Goal: Complete application form: Complete application form

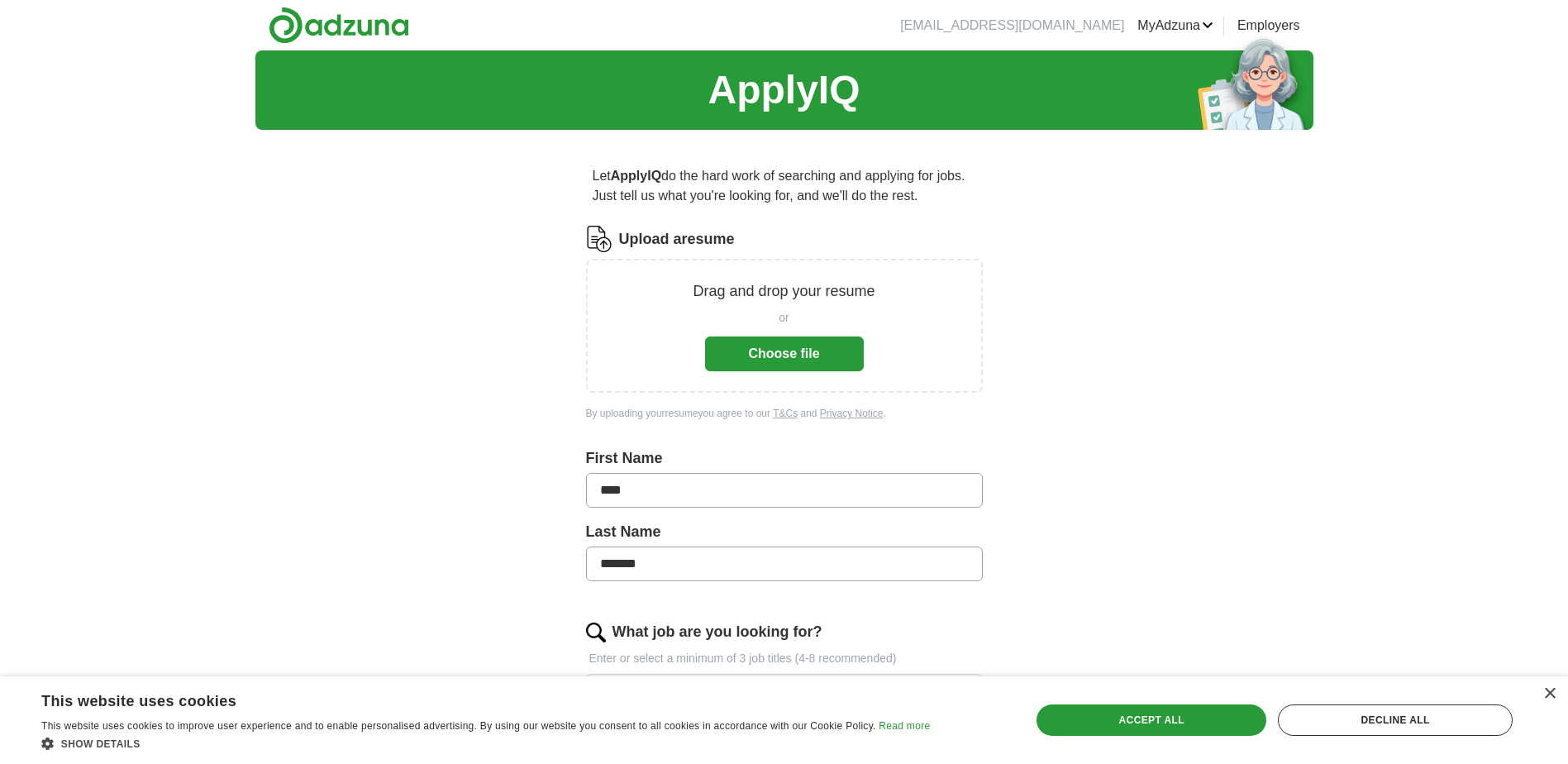
click at [783, 352] on button "Choose file" at bounding box center [784, 353] width 158 height 35
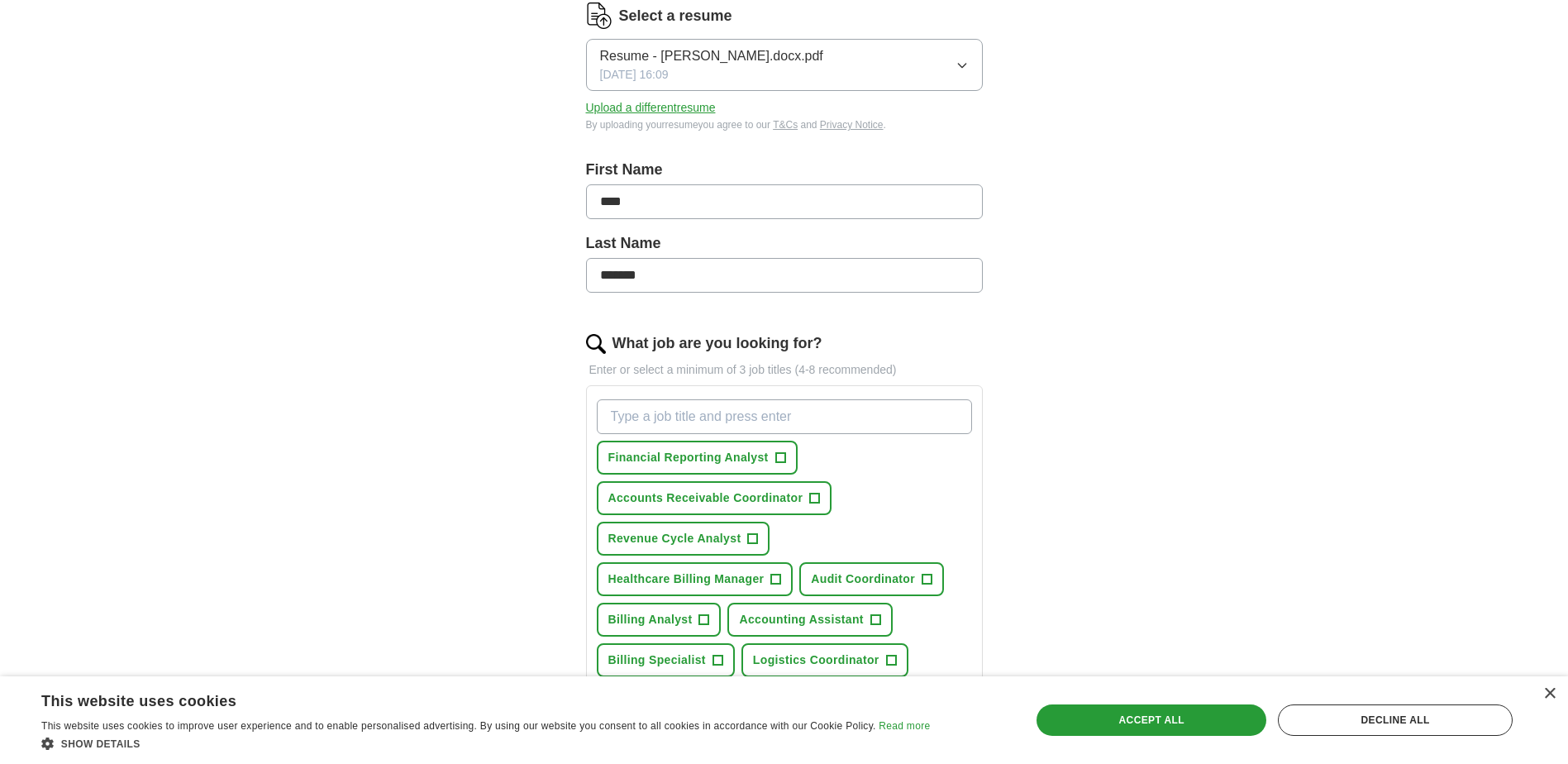
scroll to position [248, 0]
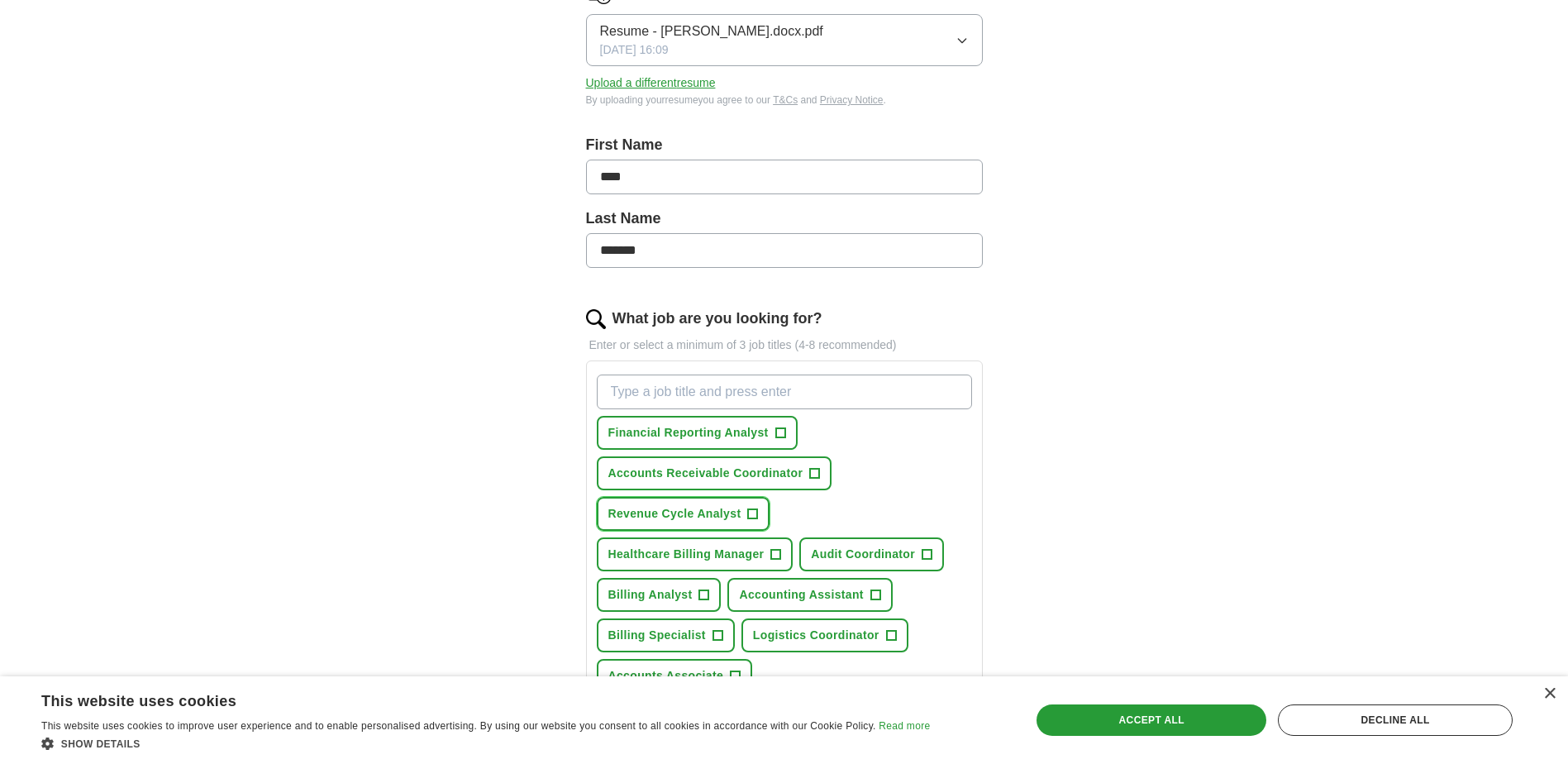
click at [726, 508] on span "Revenue Cycle Analyst" at bounding box center [674, 514] width 133 height 17
click at [726, 550] on span "Healthcare Billing Manager" at bounding box center [686, 554] width 157 height 17
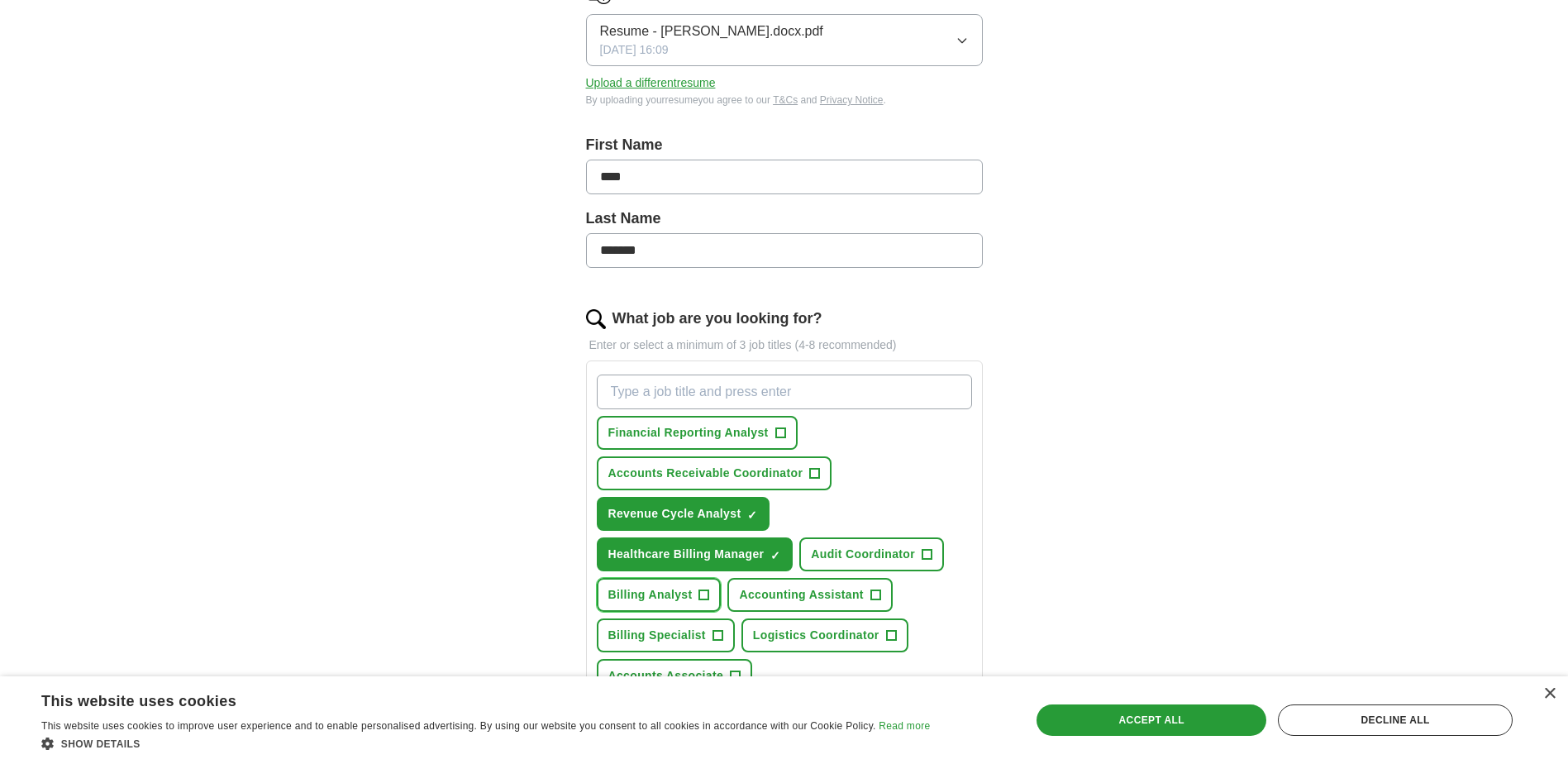
click at [685, 594] on span "Billing Analyst" at bounding box center [650, 594] width 84 height 17
click at [684, 634] on span "Billing Specialist" at bounding box center [657, 635] width 97 height 17
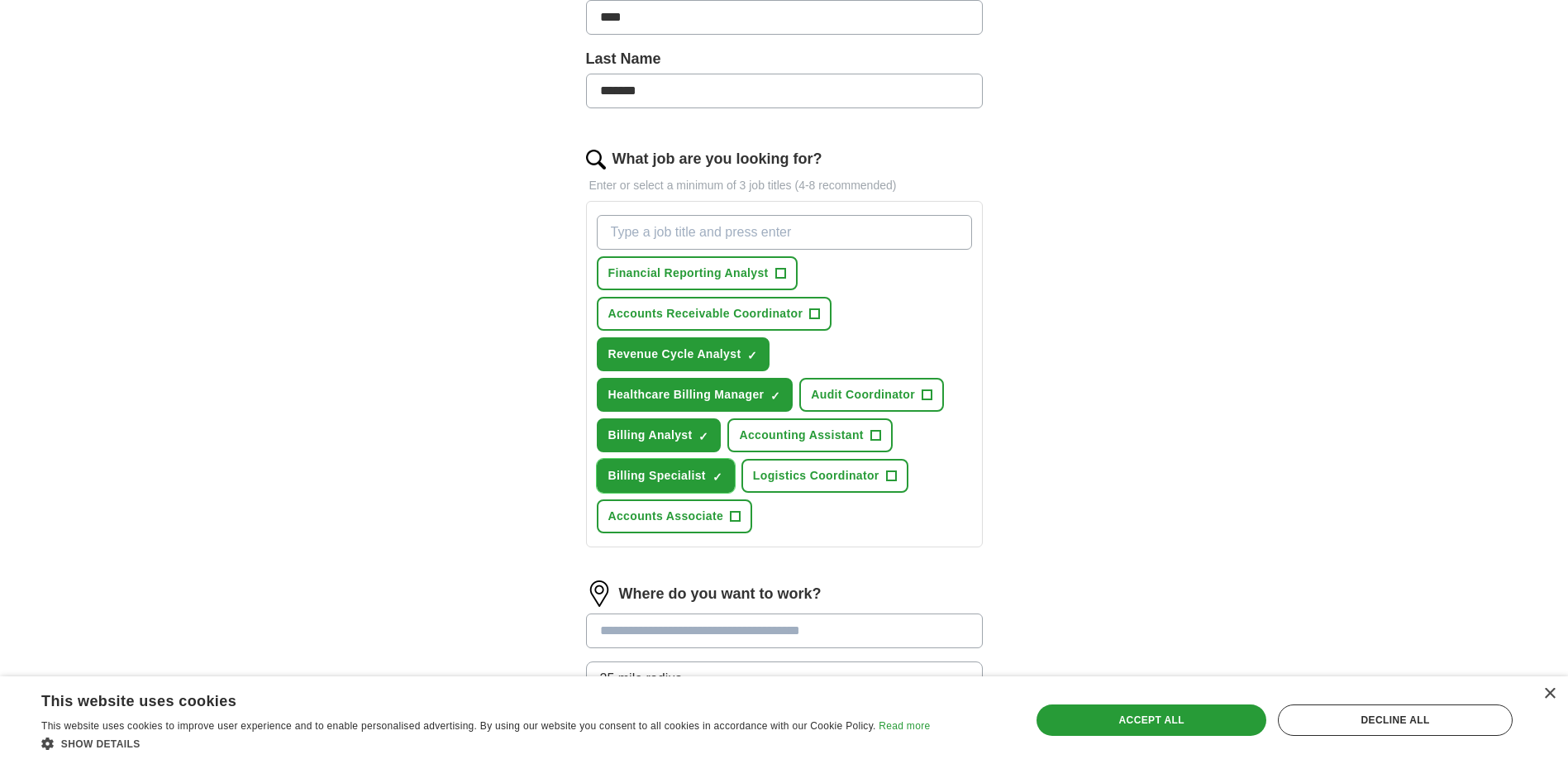
scroll to position [413, 0]
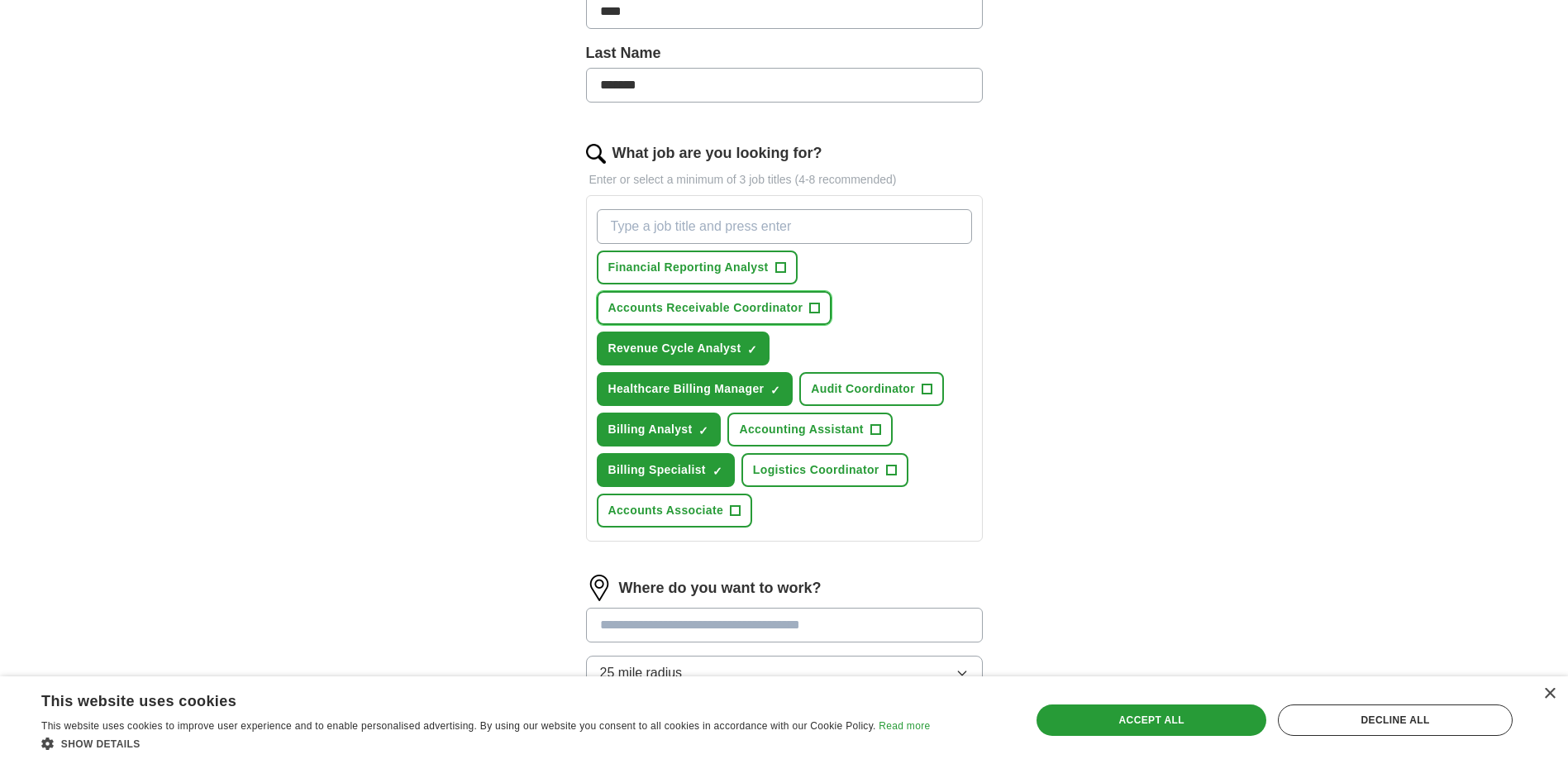
click at [788, 305] on span "Accounts Receivable Coordinator" at bounding box center [706, 308] width 195 height 17
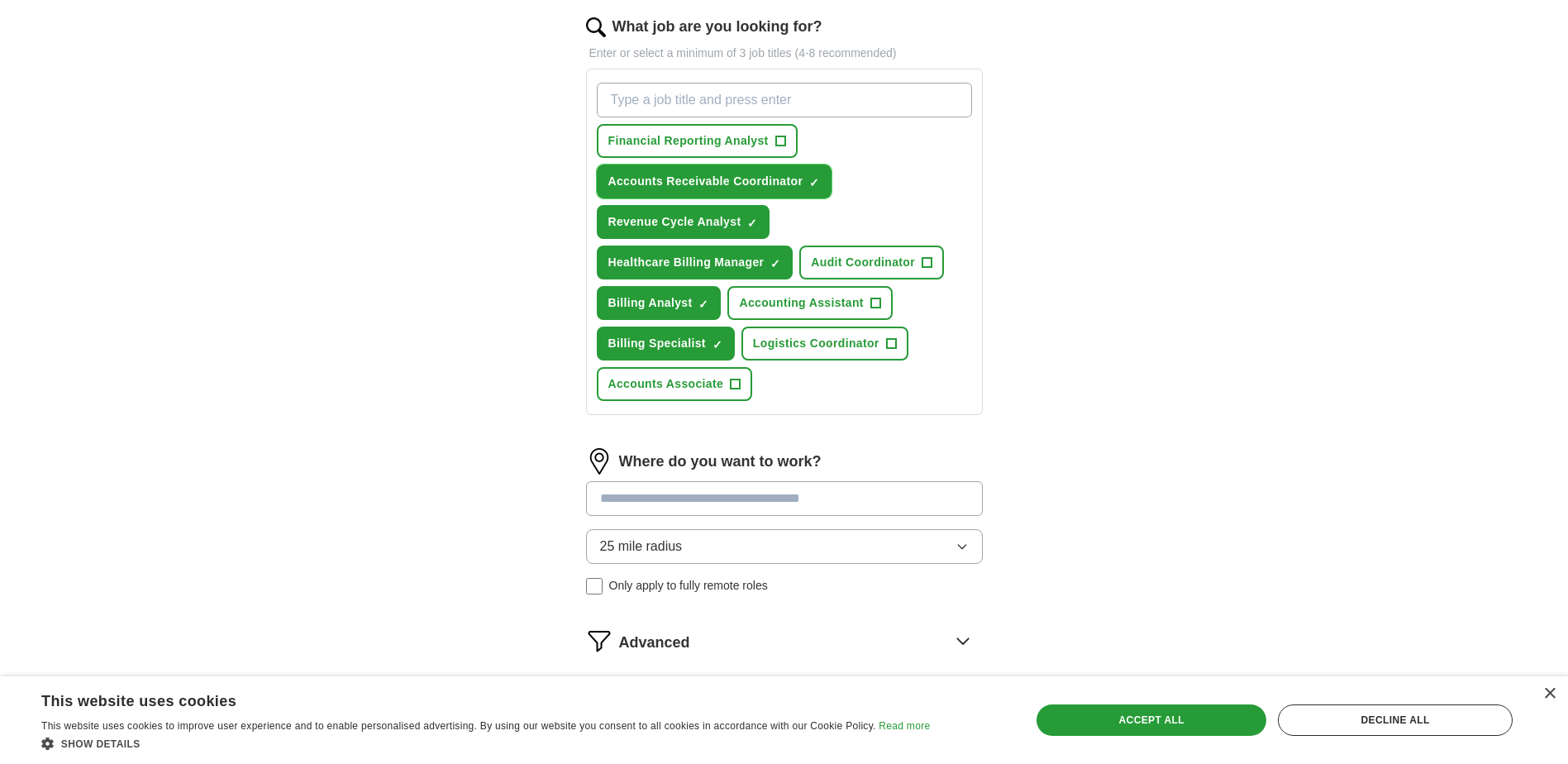
scroll to position [579, 0]
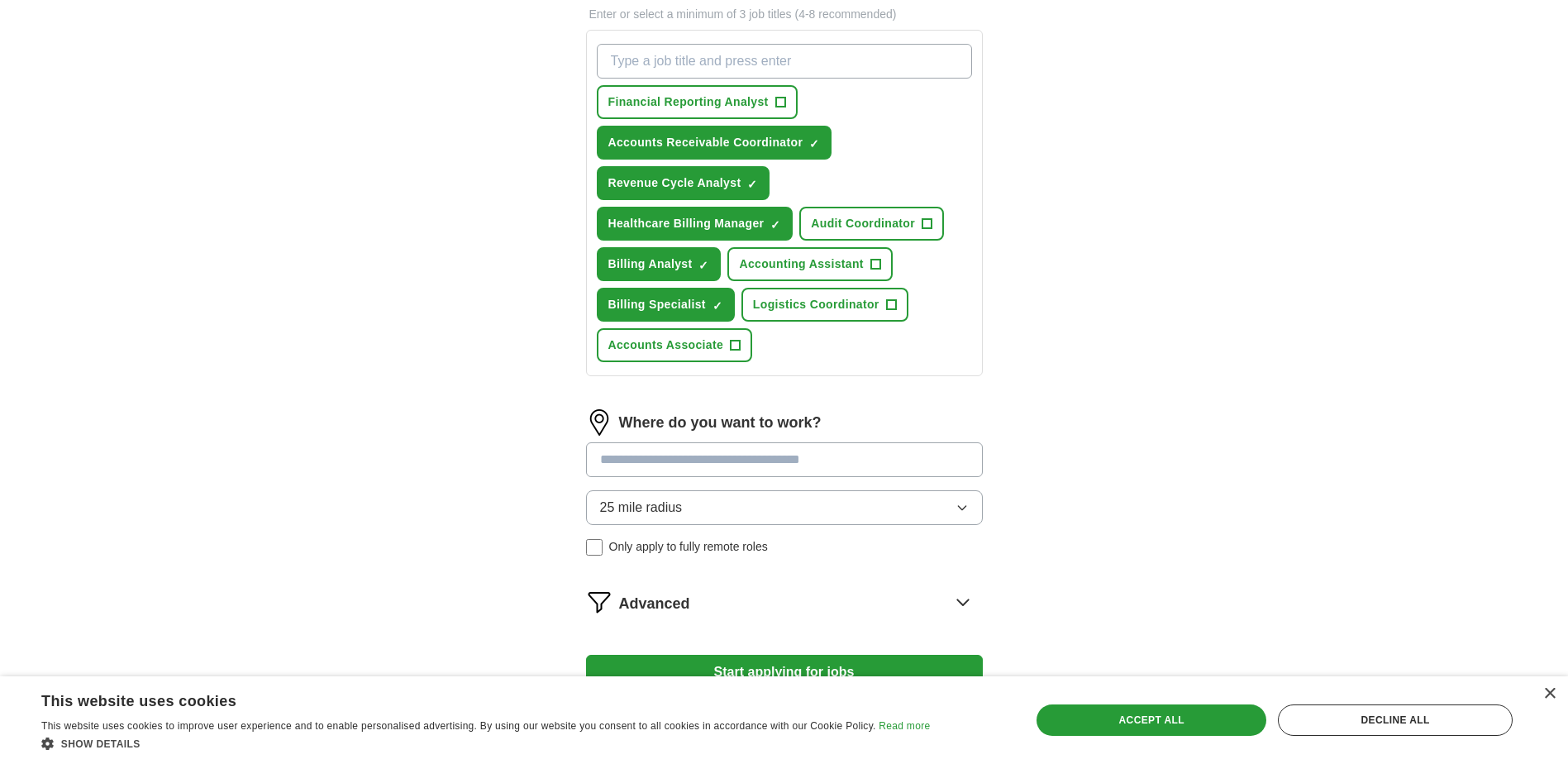
click at [755, 498] on button "25 mile radius" at bounding box center [784, 507] width 397 height 35
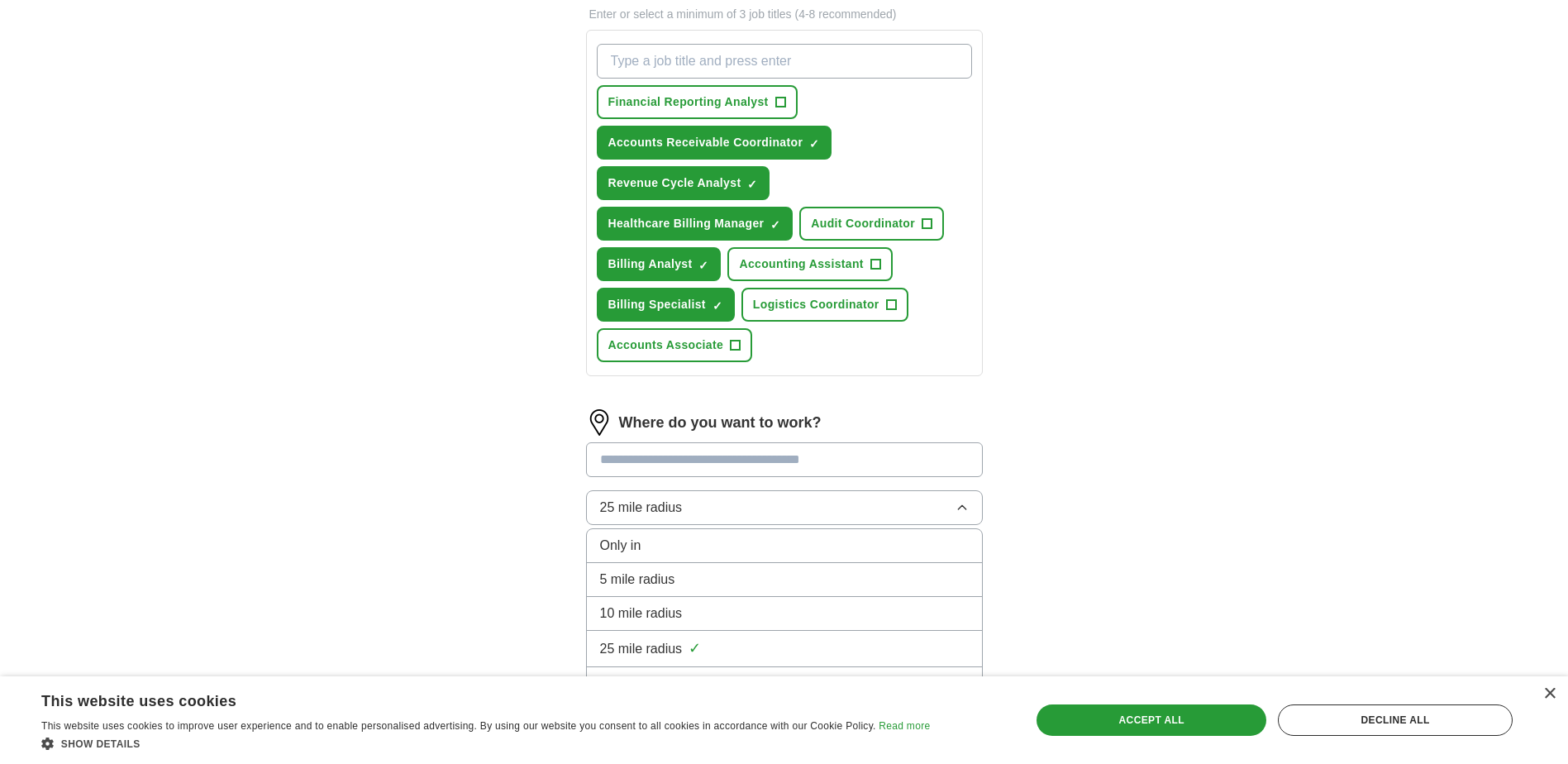
click at [717, 598] on li "10 mile radius" at bounding box center [784, 614] width 395 height 34
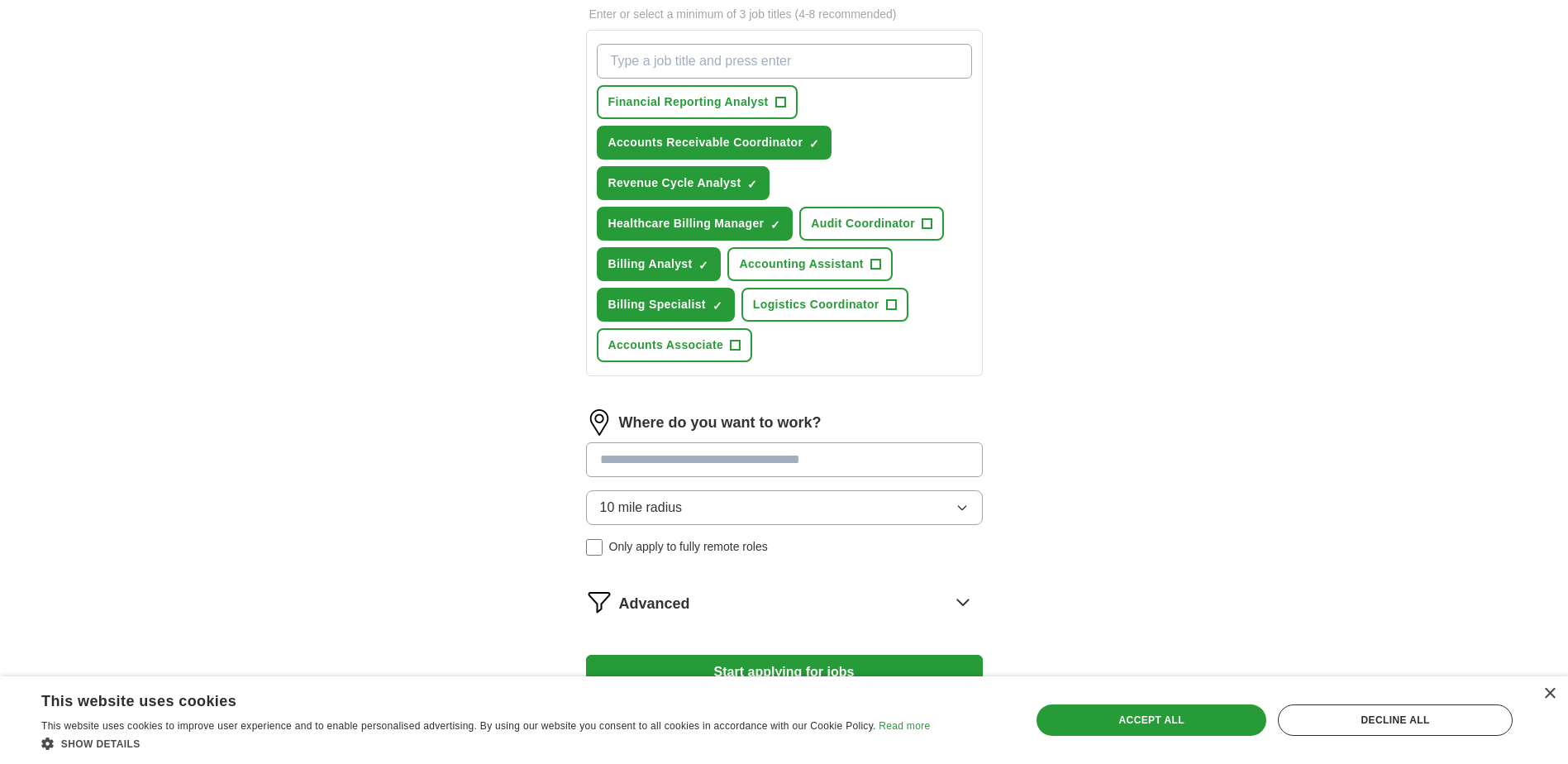
click at [735, 549] on span "Only apply to fully remote roles" at bounding box center [688, 547] width 158 height 17
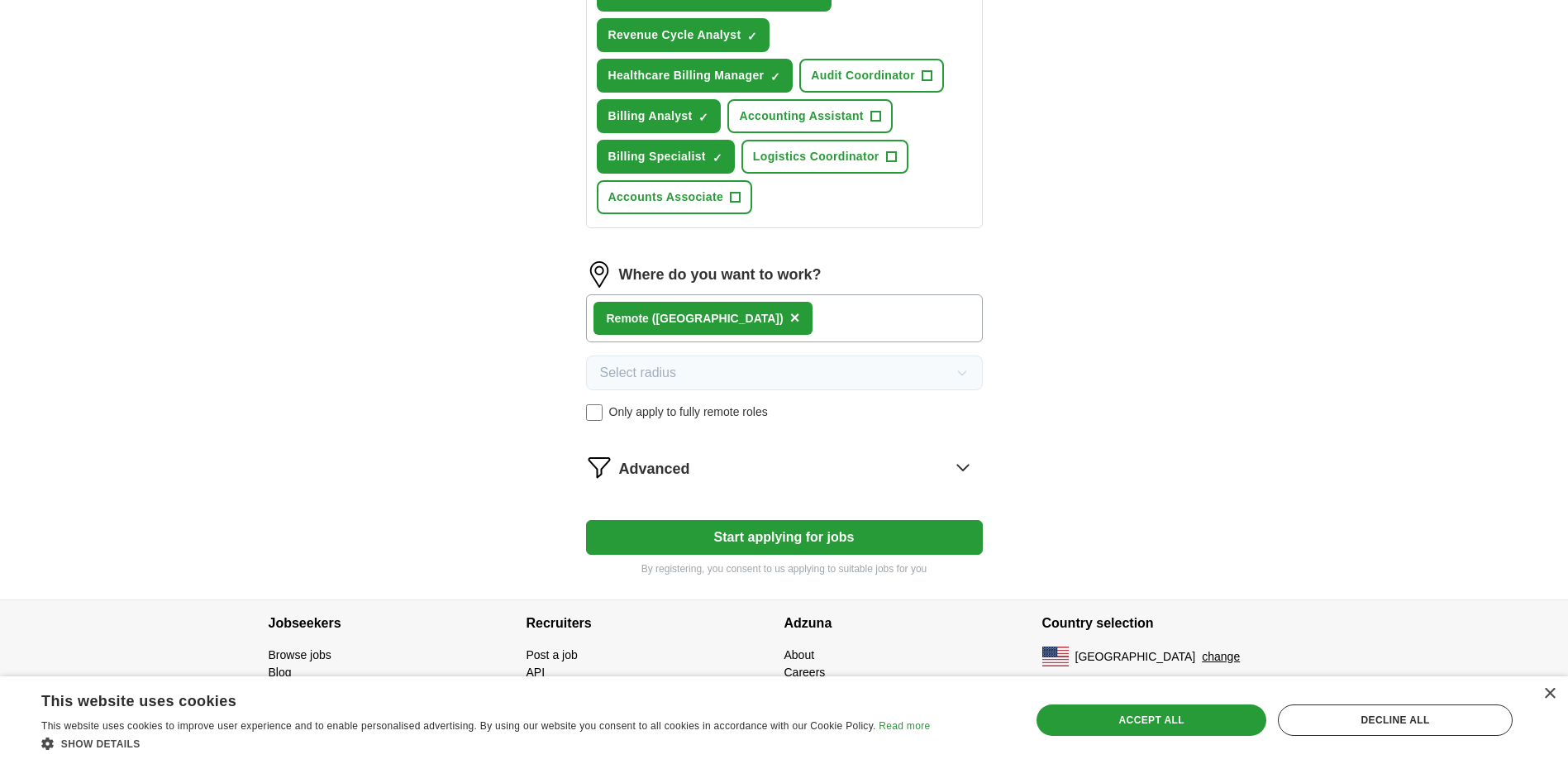
scroll to position [729, 0]
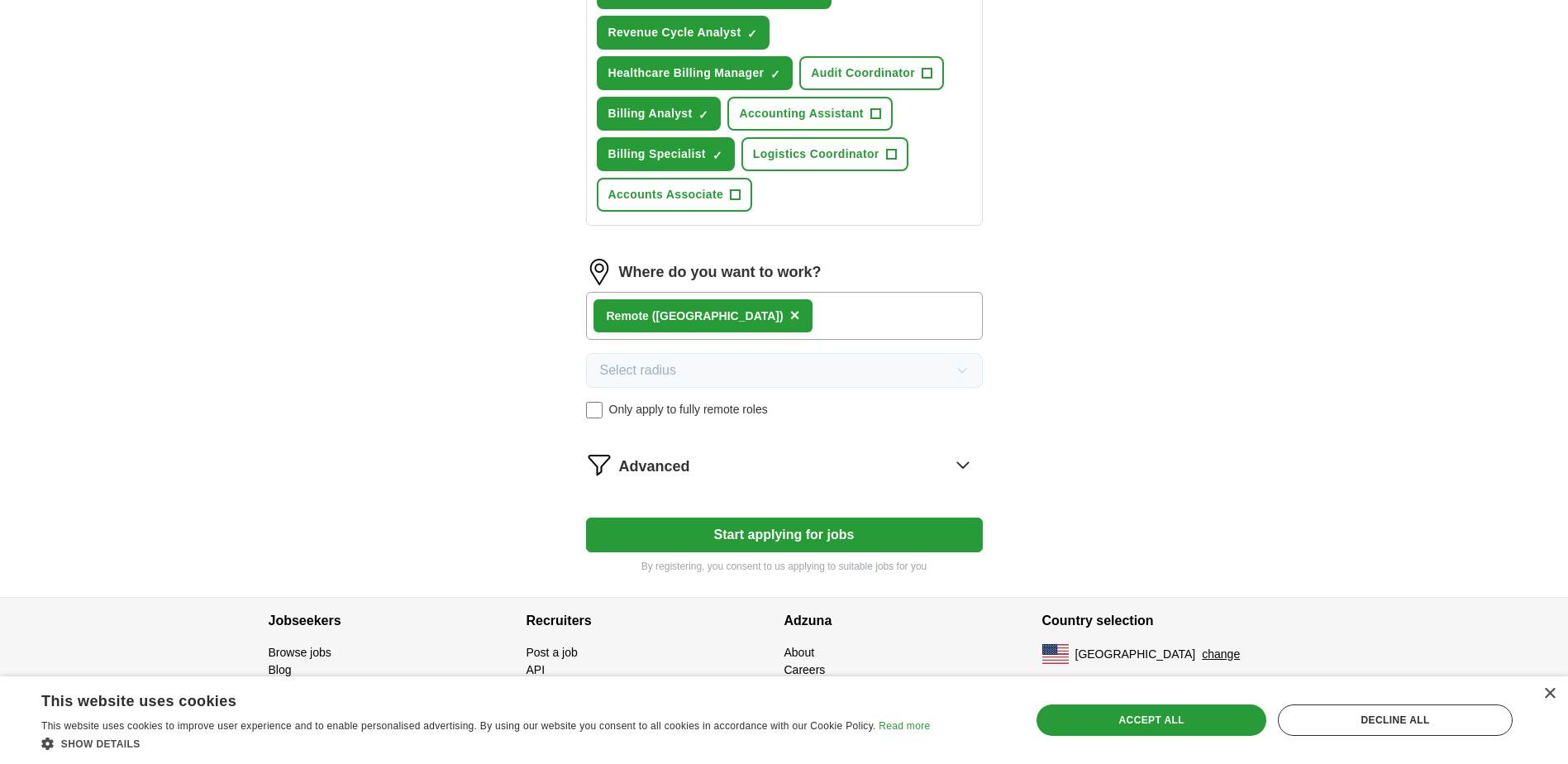
click at [703, 411] on span "Only apply to fully remote roles" at bounding box center [688, 409] width 158 height 17
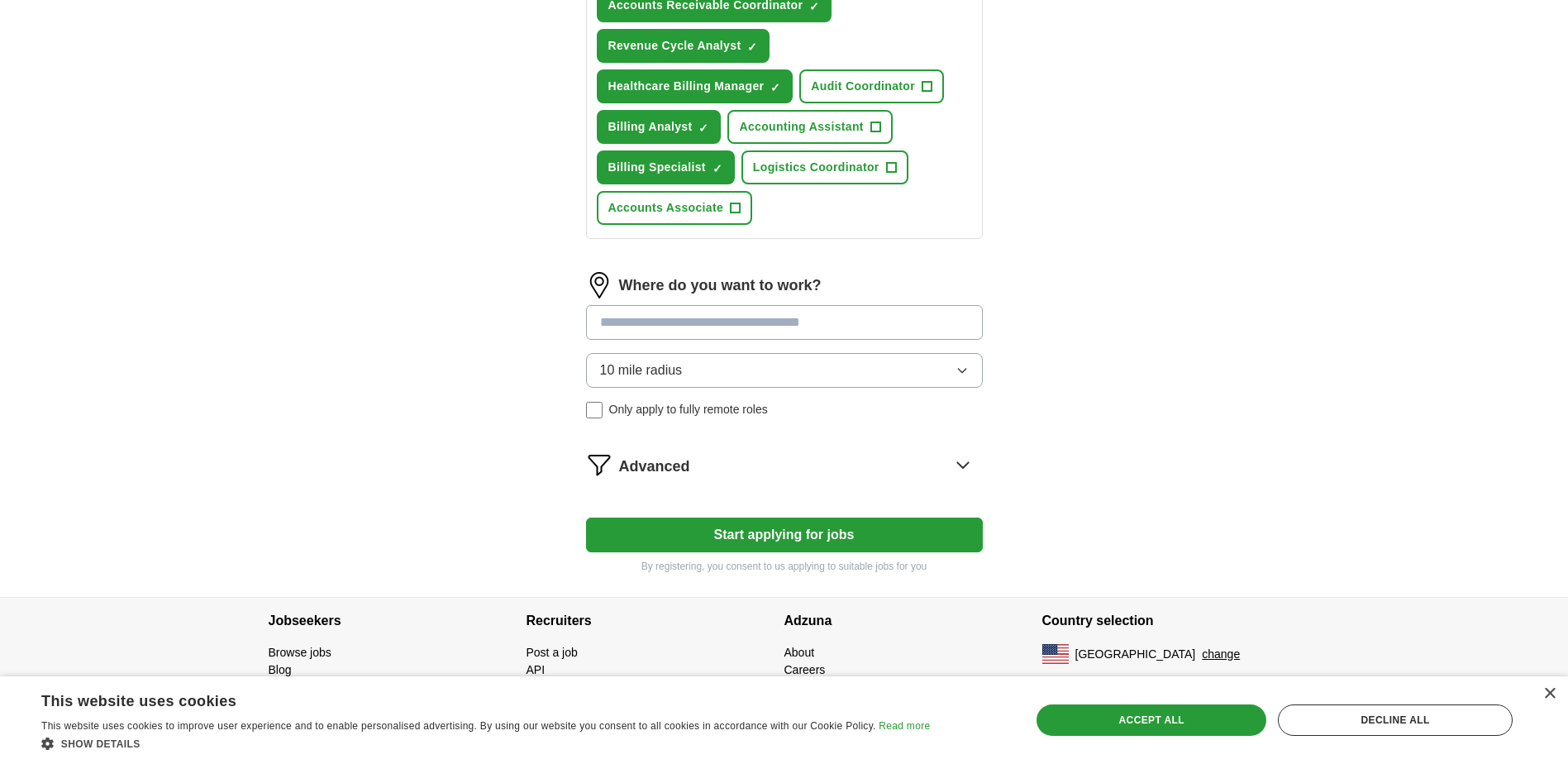
scroll to position [716, 0]
click at [776, 539] on button "Start applying for jobs" at bounding box center [784, 535] width 397 height 35
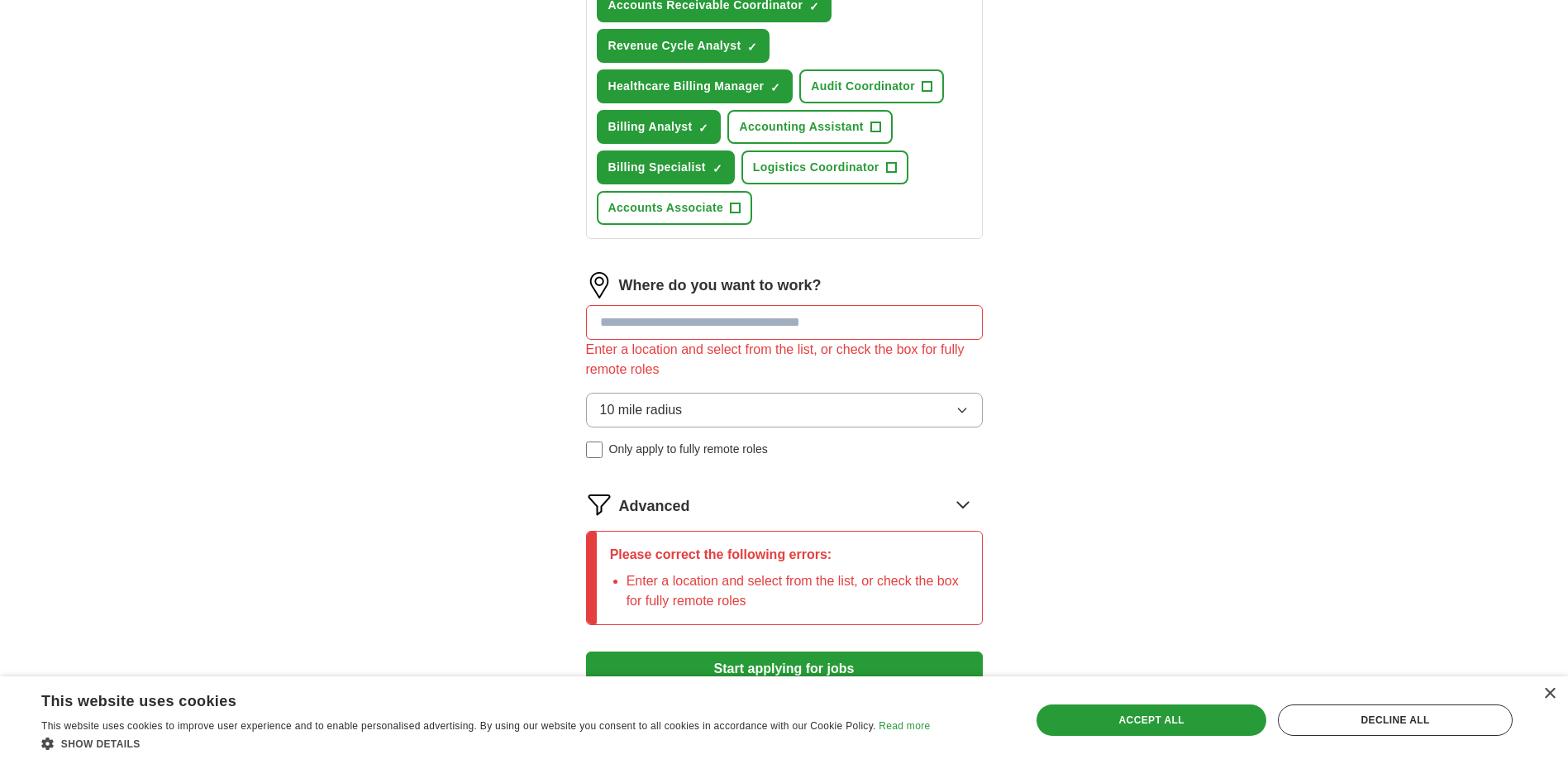
click at [750, 333] on input at bounding box center [784, 322] width 397 height 35
type input "*****"
click at [697, 454] on span "Only apply to fully remote roles" at bounding box center [688, 449] width 158 height 17
click at [711, 327] on input at bounding box center [784, 322] width 397 height 35
click at [712, 413] on button "25 mile radius" at bounding box center [784, 410] width 397 height 35
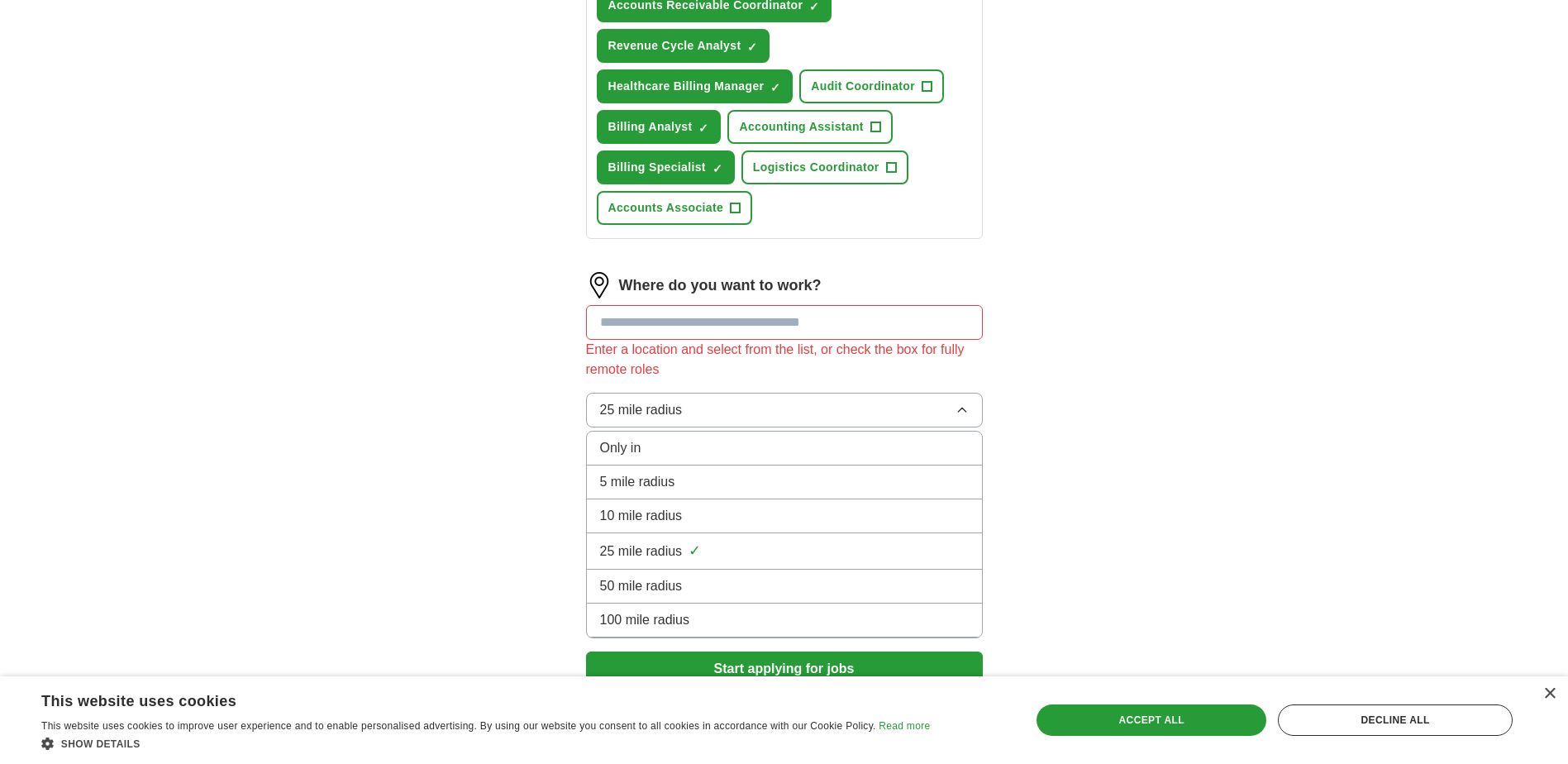
click at [712, 413] on button "25 mile radius" at bounding box center [784, 410] width 397 height 35
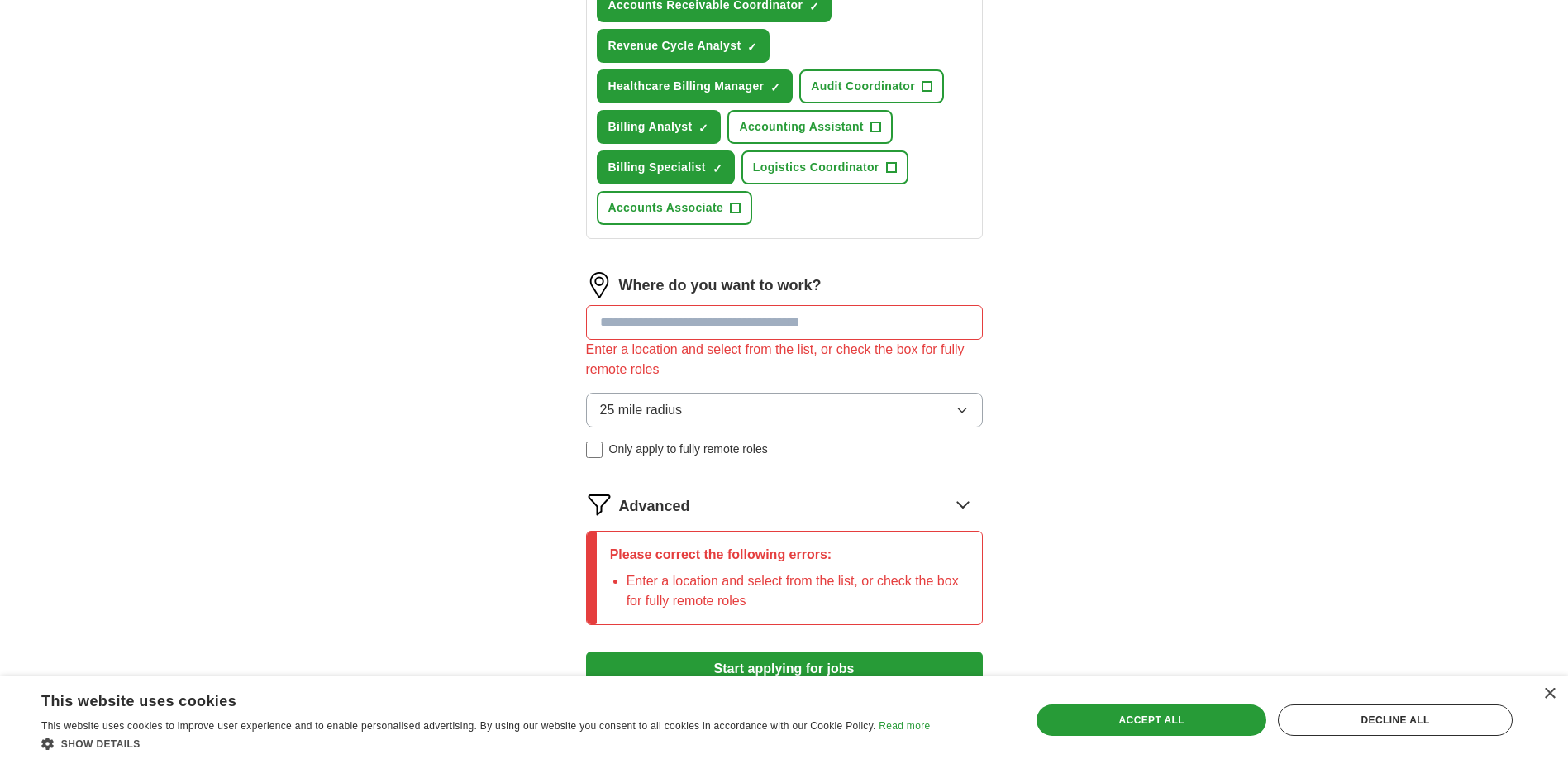
click at [1061, 460] on div "ApplyIQ Let ApplyIQ do the hard work of searching and applying for jobs. Just t…" at bounding box center [784, 32] width 1058 height 1396
click at [835, 316] on input at bounding box center [784, 322] width 397 height 35
type input "*"
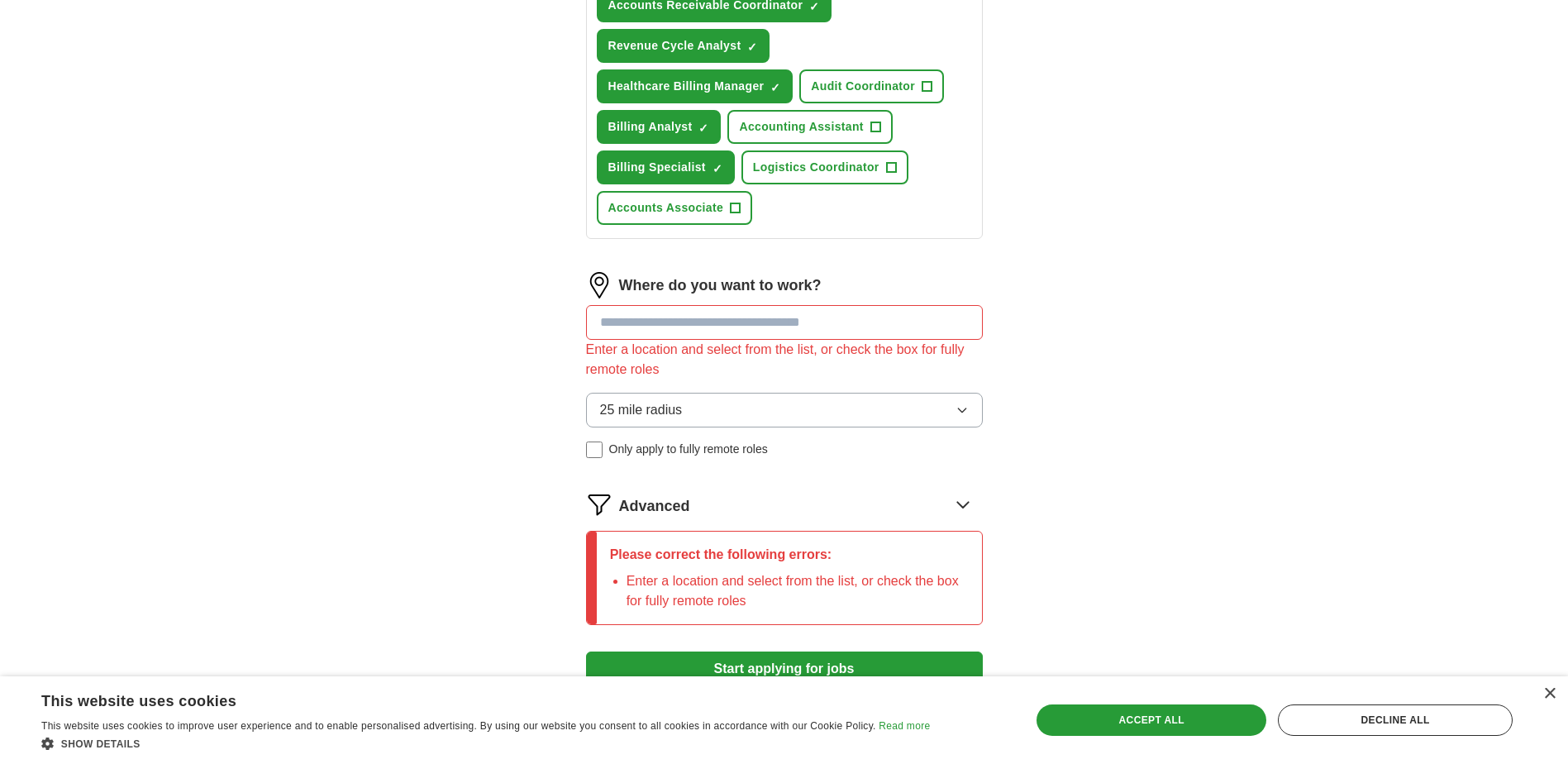
click at [629, 449] on span "Only apply to fully remote roles" at bounding box center [688, 449] width 158 height 17
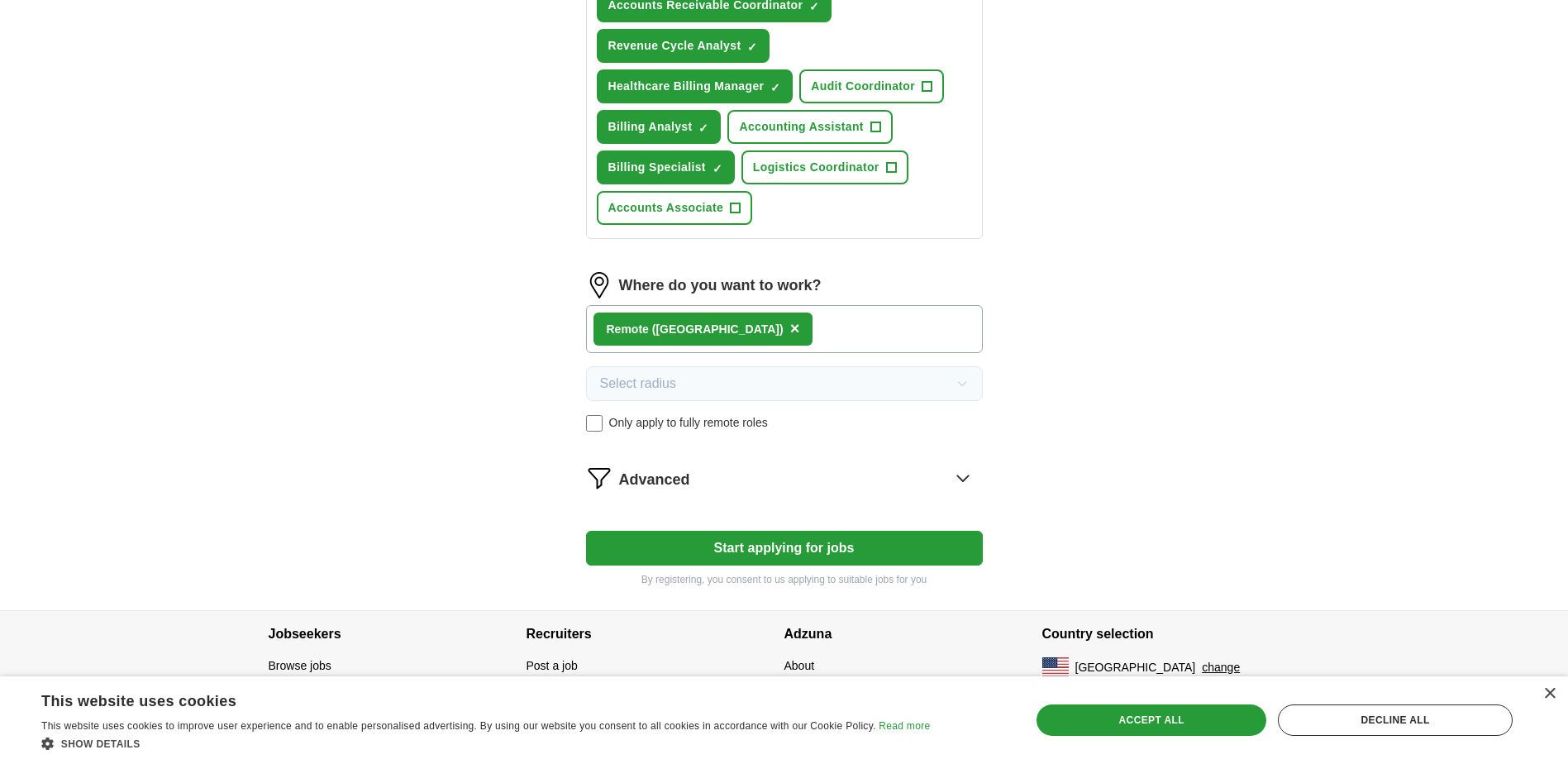
click at [727, 538] on button "Start applying for jobs" at bounding box center [784, 548] width 397 height 35
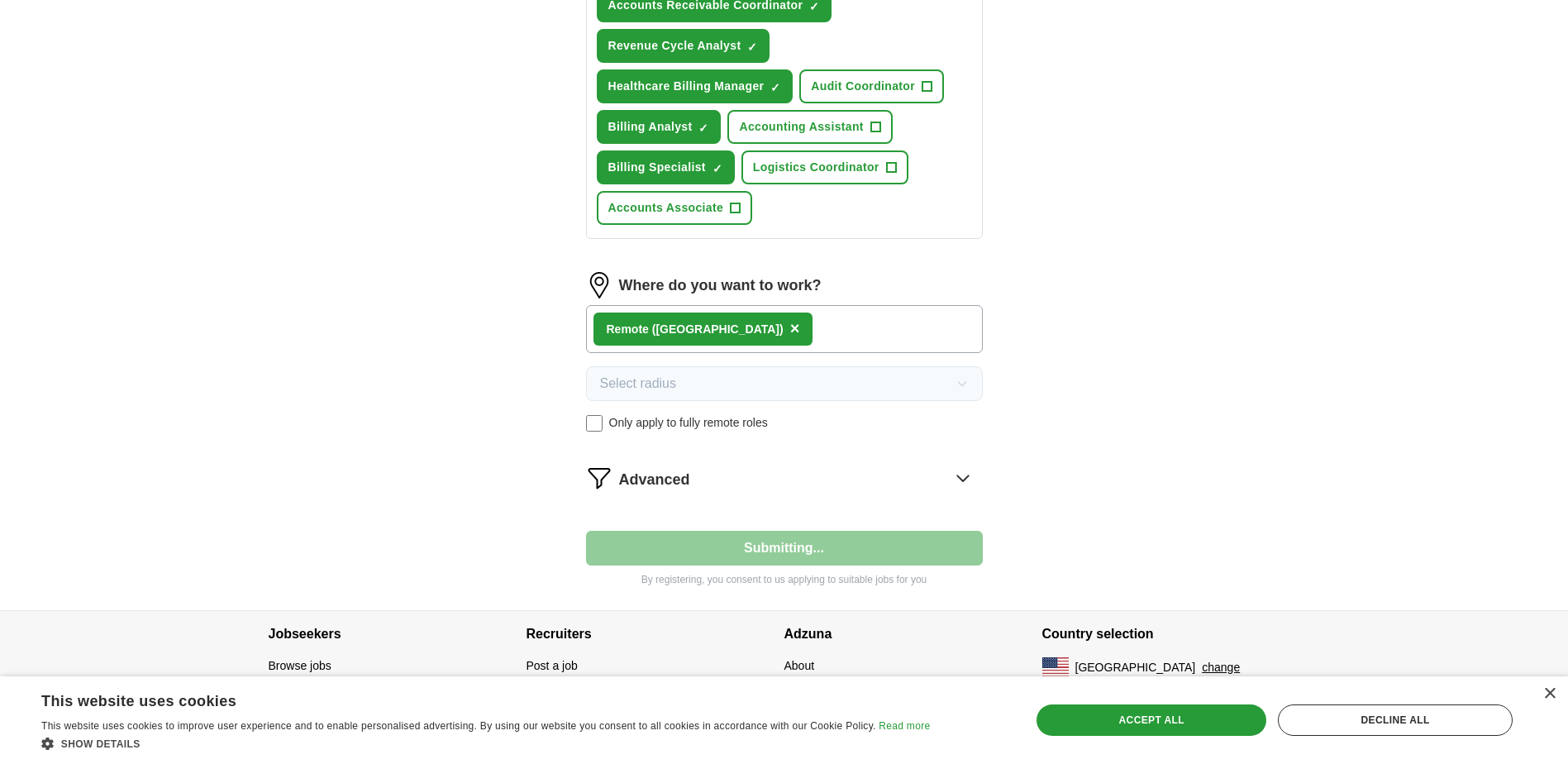
select select "**"
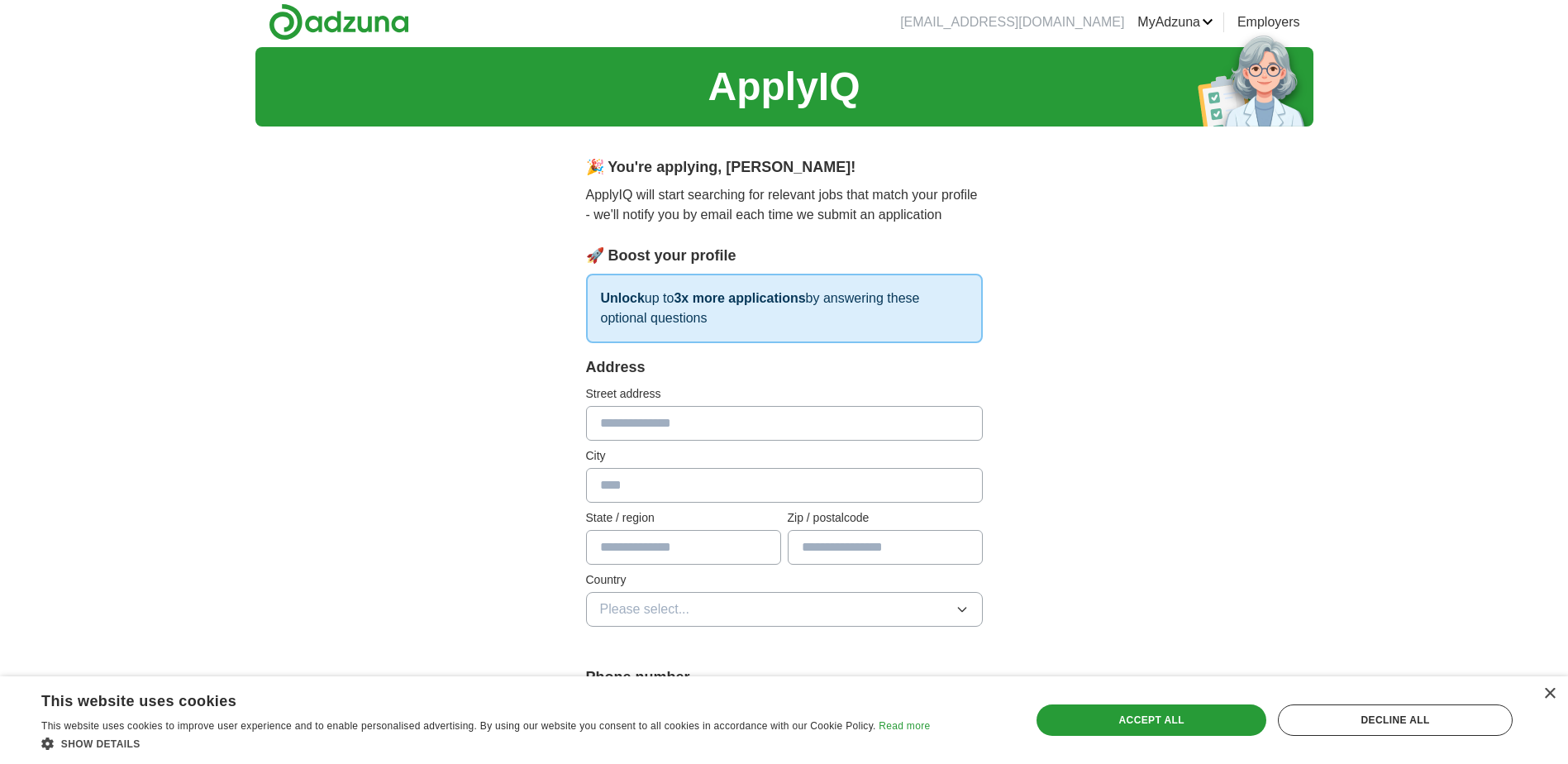
scroll to position [0, 0]
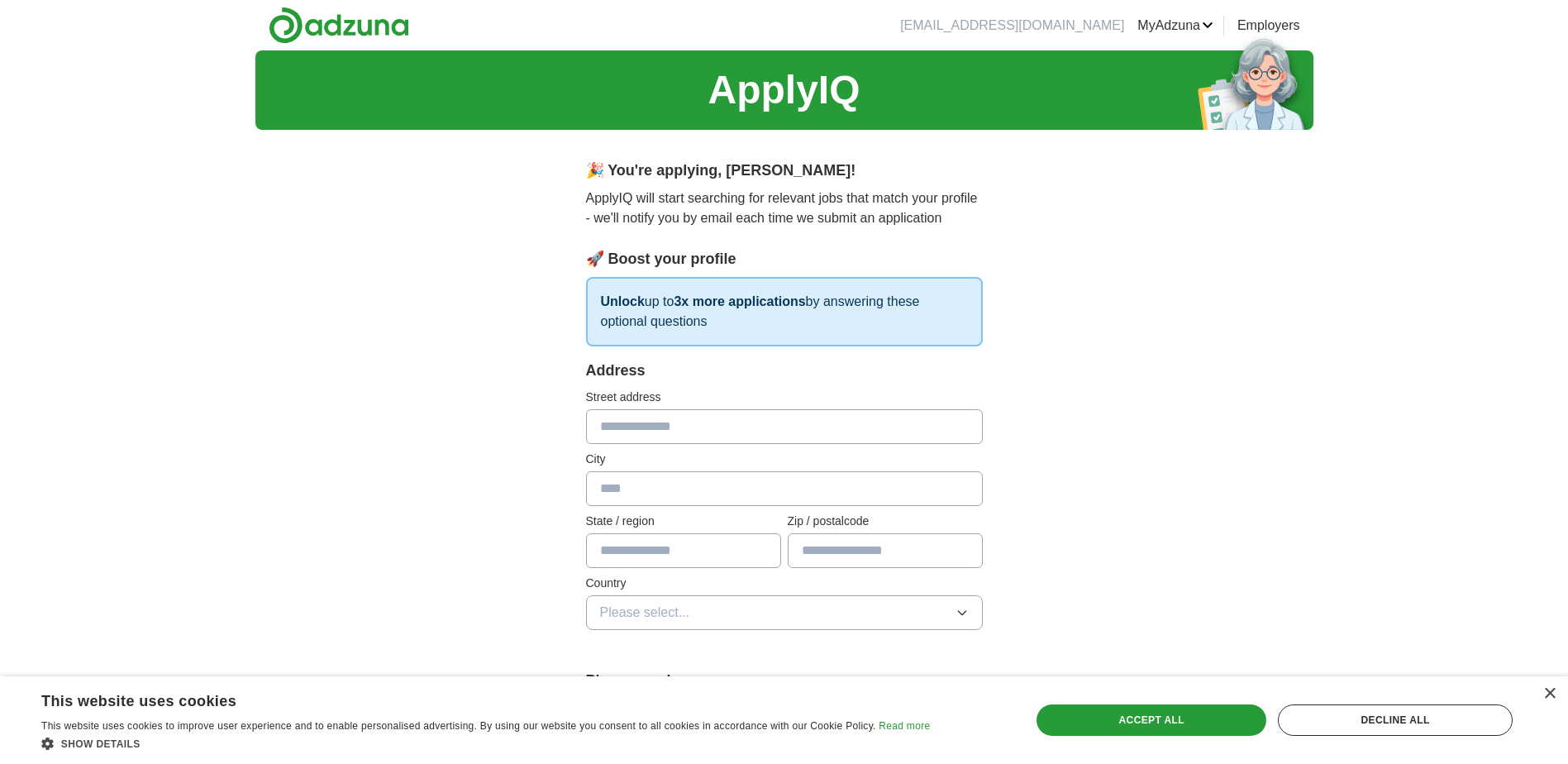
click at [746, 419] on input "text" at bounding box center [784, 426] width 397 height 35
type input "**********"
click at [716, 494] on input "text" at bounding box center [784, 488] width 397 height 35
type input "********"
click at [719, 542] on input "text" at bounding box center [683, 550] width 195 height 35
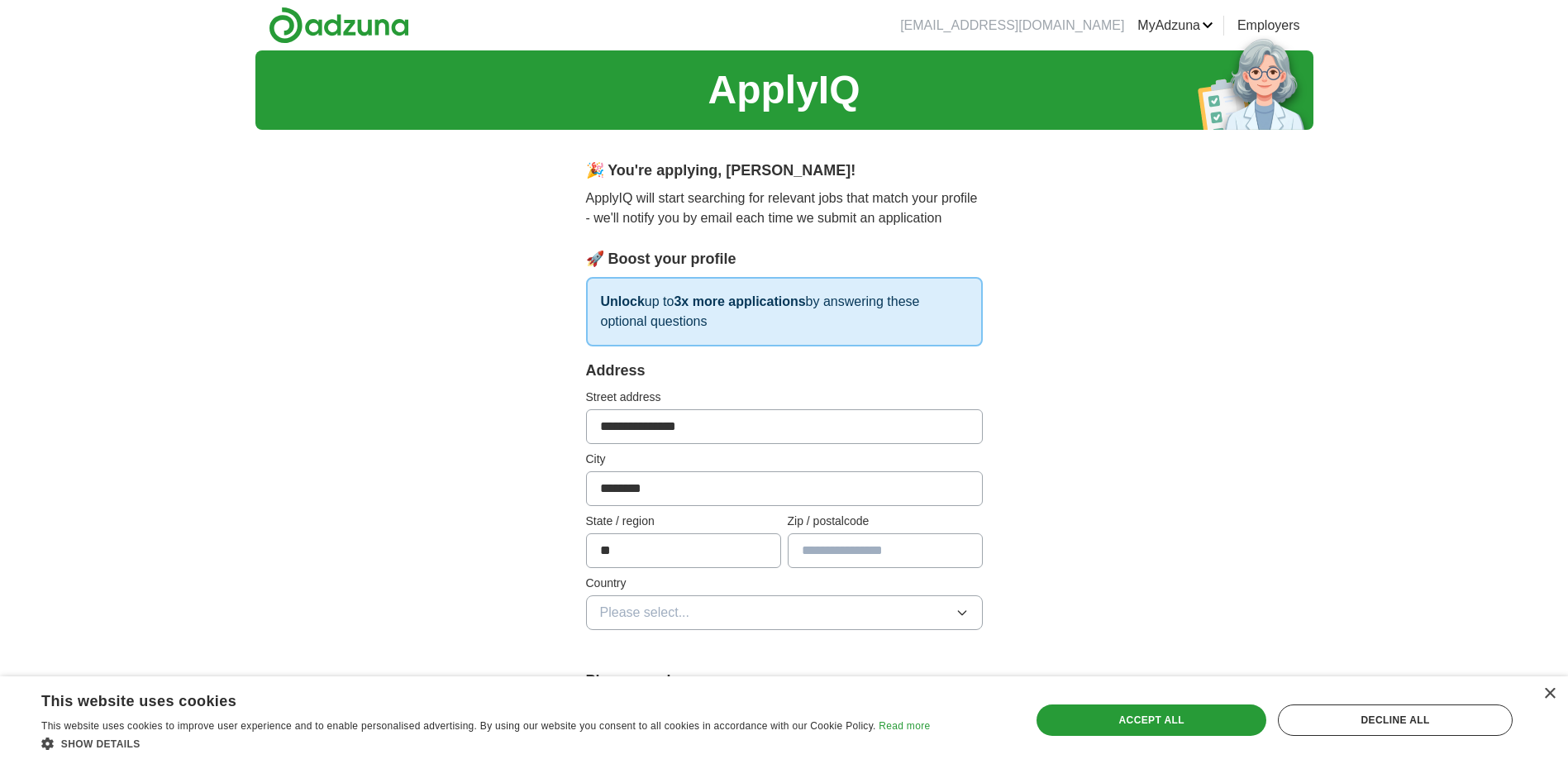
type input "**"
type input "*****"
click at [750, 615] on button "Please select..." at bounding box center [784, 612] width 397 height 35
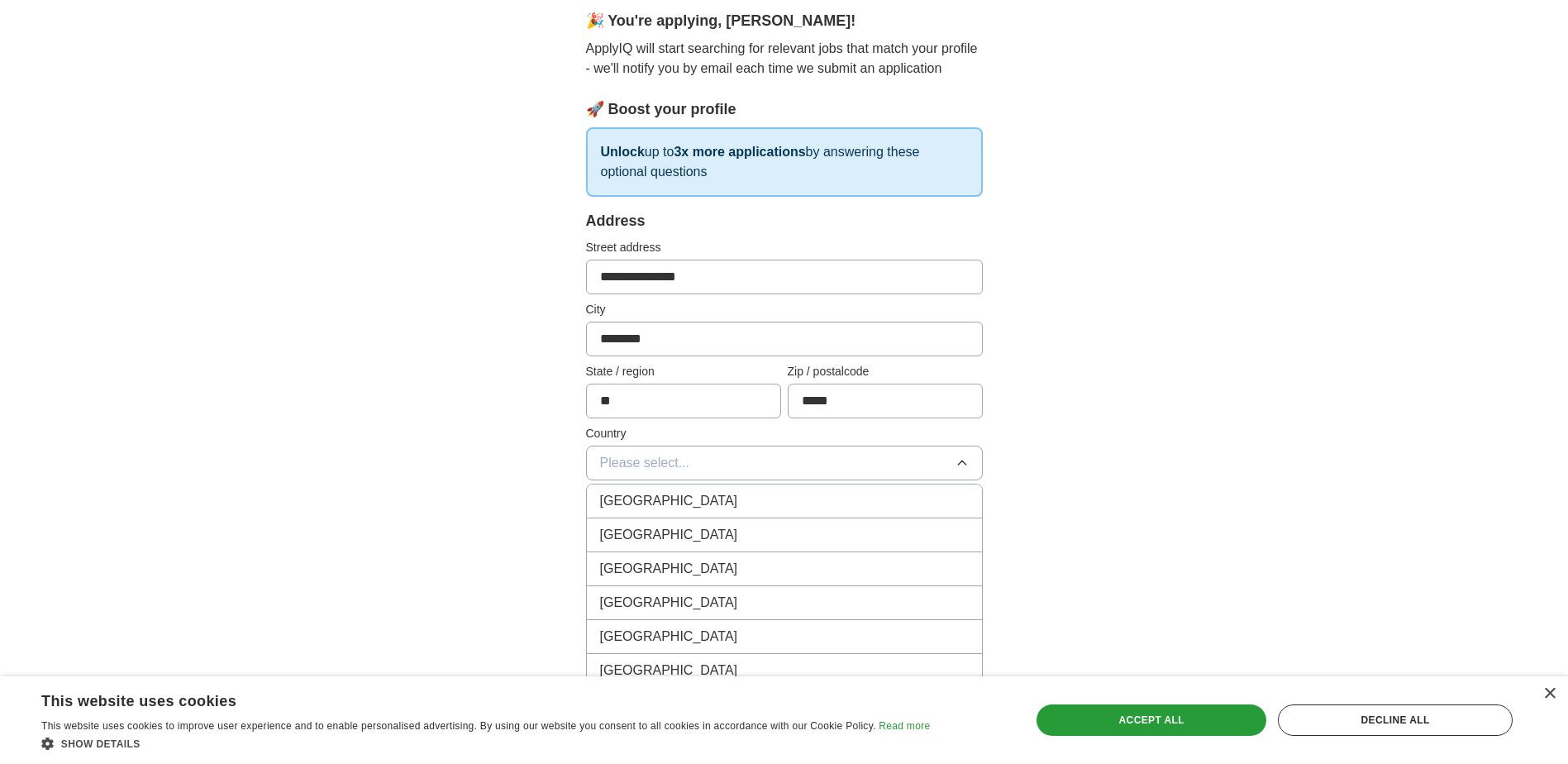
scroll to position [166, 0]
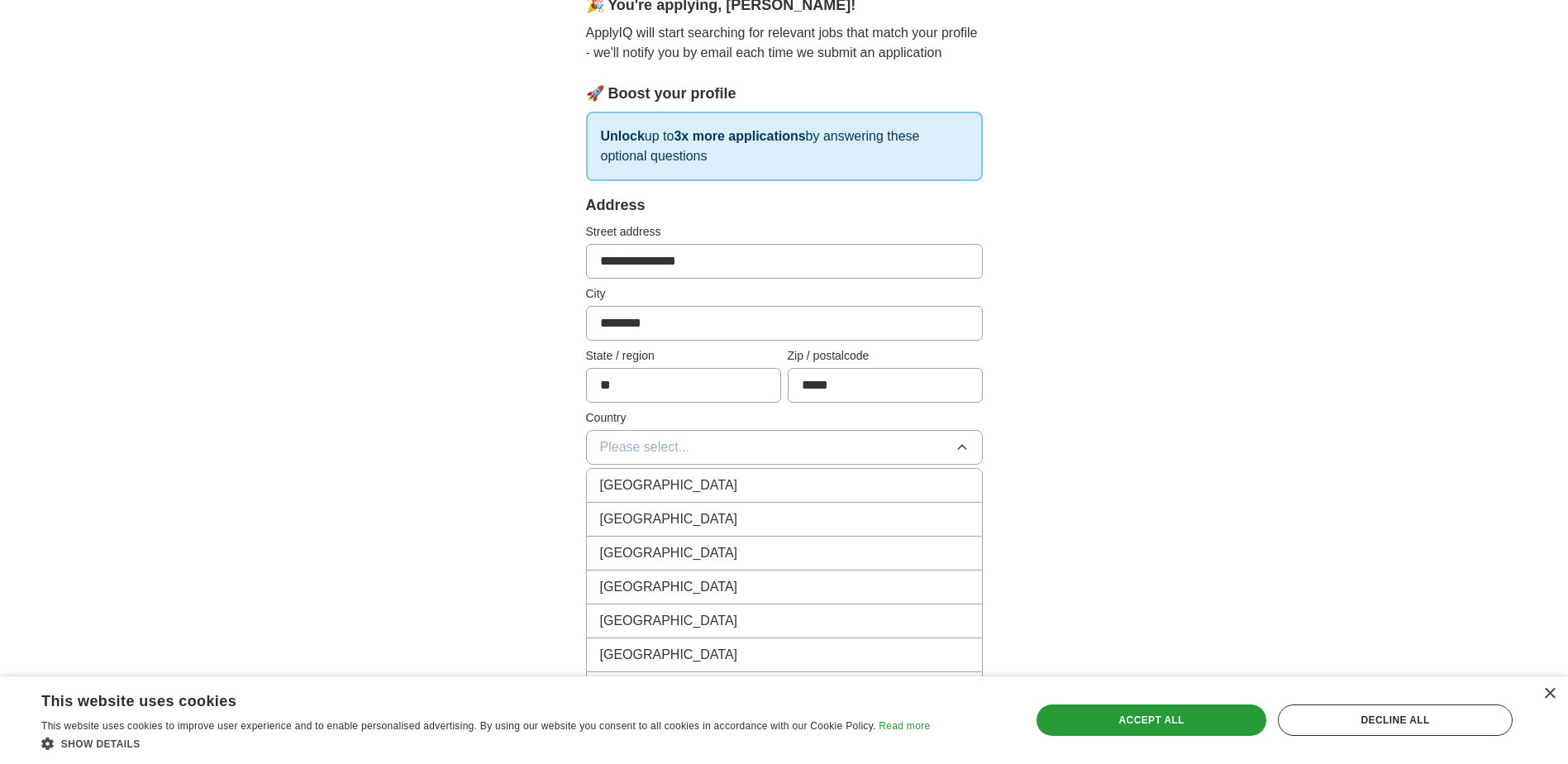
click at [813, 524] on div "[GEOGRAPHIC_DATA]" at bounding box center [784, 519] width 369 height 20
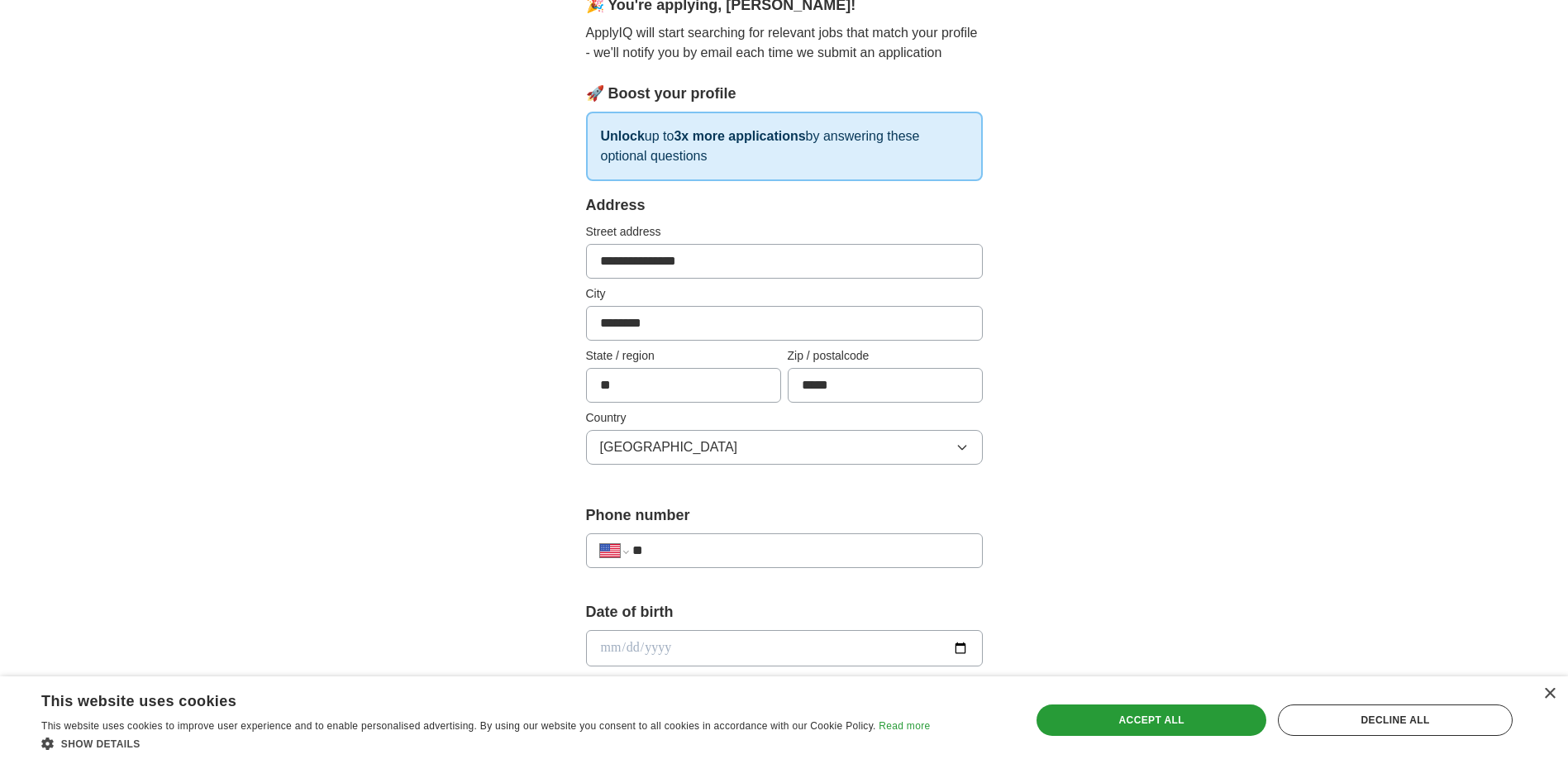
click at [770, 558] on input "**" at bounding box center [800, 550] width 335 height 20
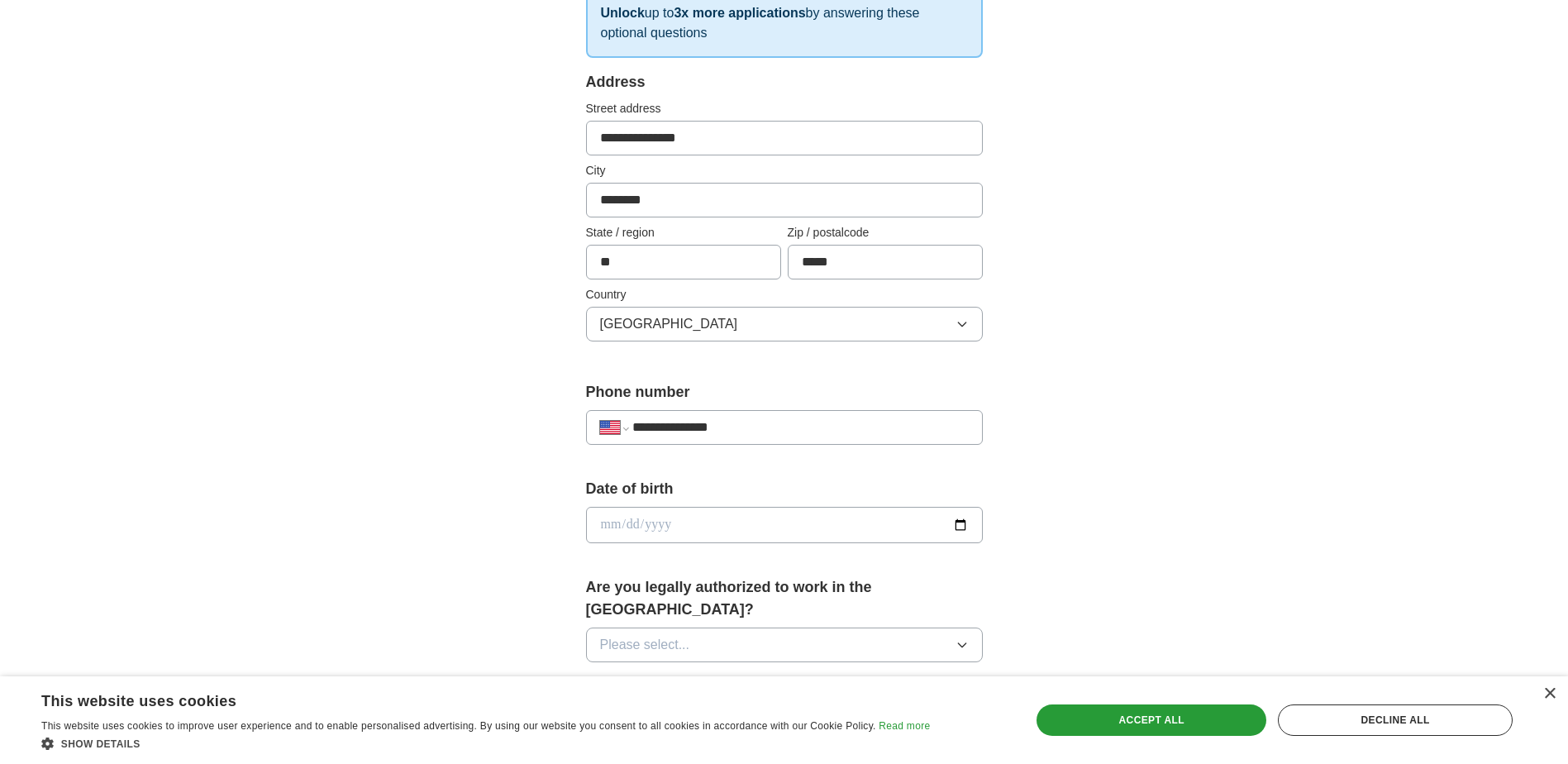
scroll to position [331, 0]
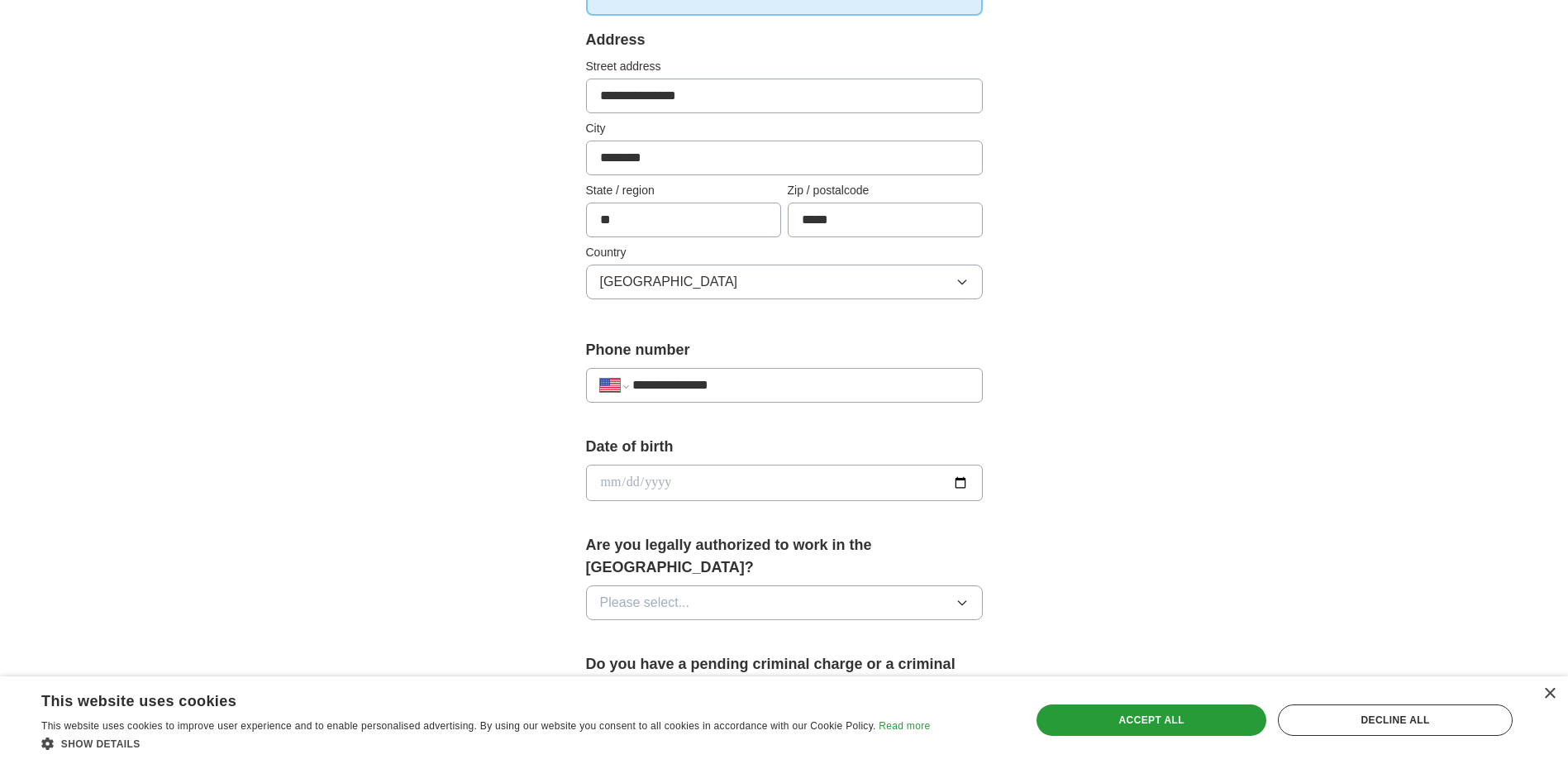
type input "**********"
click at [615, 479] on input "date" at bounding box center [784, 482] width 397 height 37
type input "**********"
click at [703, 585] on button "Please select..." at bounding box center [784, 602] width 397 height 35
click at [701, 631] on div "Yes" at bounding box center [784, 641] width 369 height 20
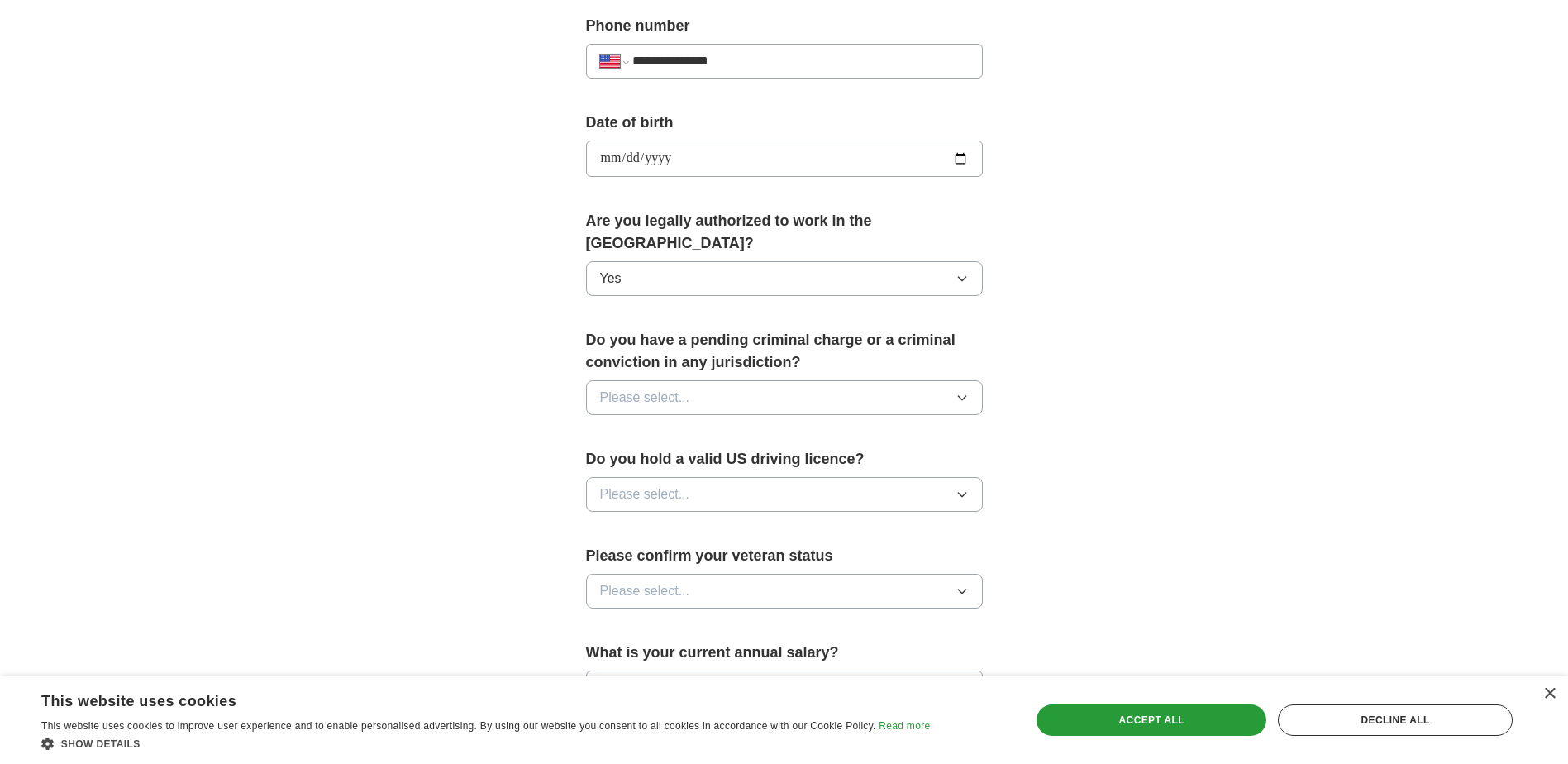
scroll to position [661, 0]
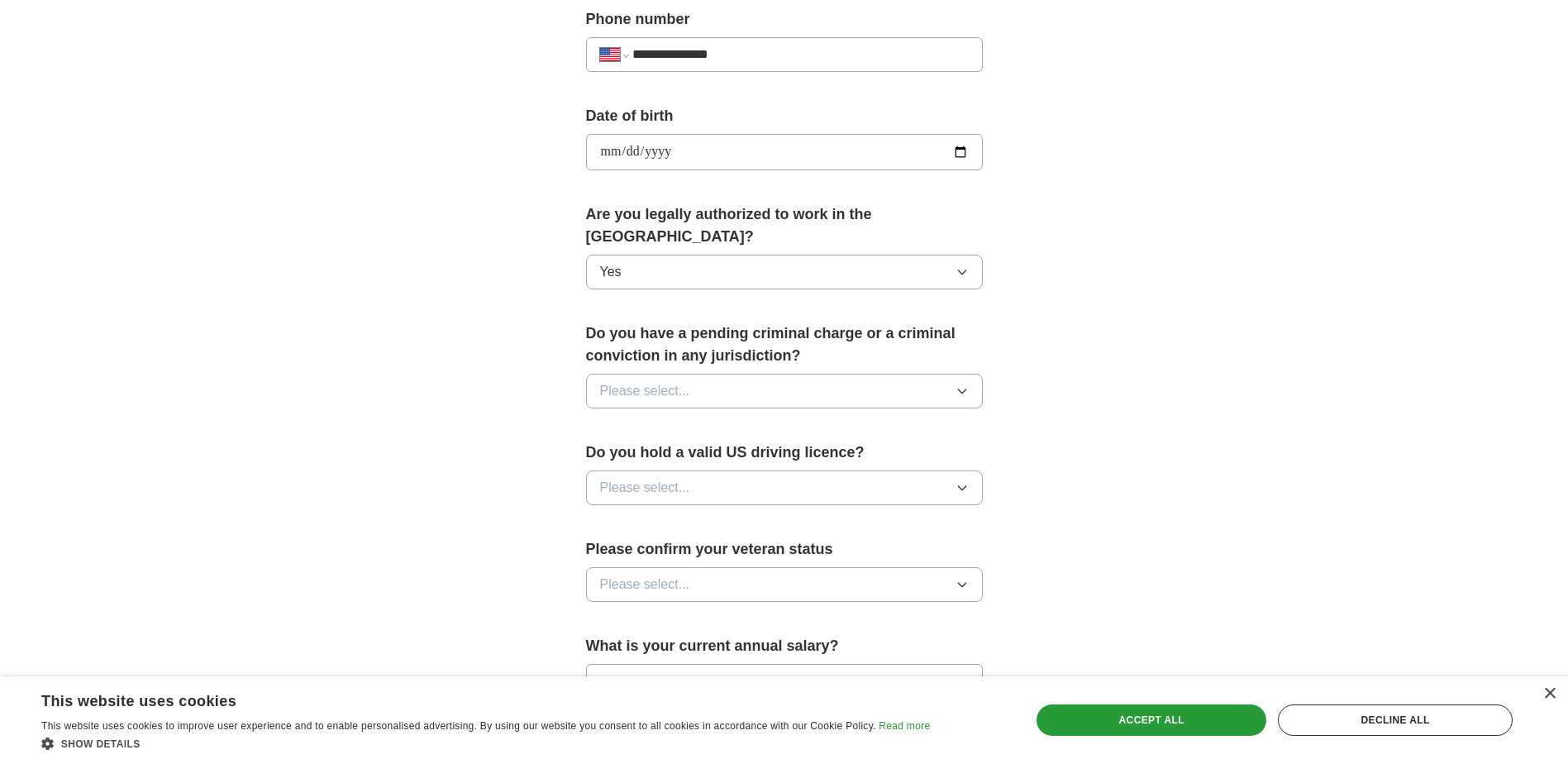
click at [865, 374] on button "Please select..." at bounding box center [784, 391] width 397 height 35
click at [676, 446] on li "No" at bounding box center [784, 463] width 395 height 34
click at [738, 471] on button "Please select..." at bounding box center [784, 488] width 397 height 35
click at [695, 550] on div "No" at bounding box center [784, 560] width 369 height 20
click at [716, 567] on button "Please select..." at bounding box center [784, 584] width 397 height 35
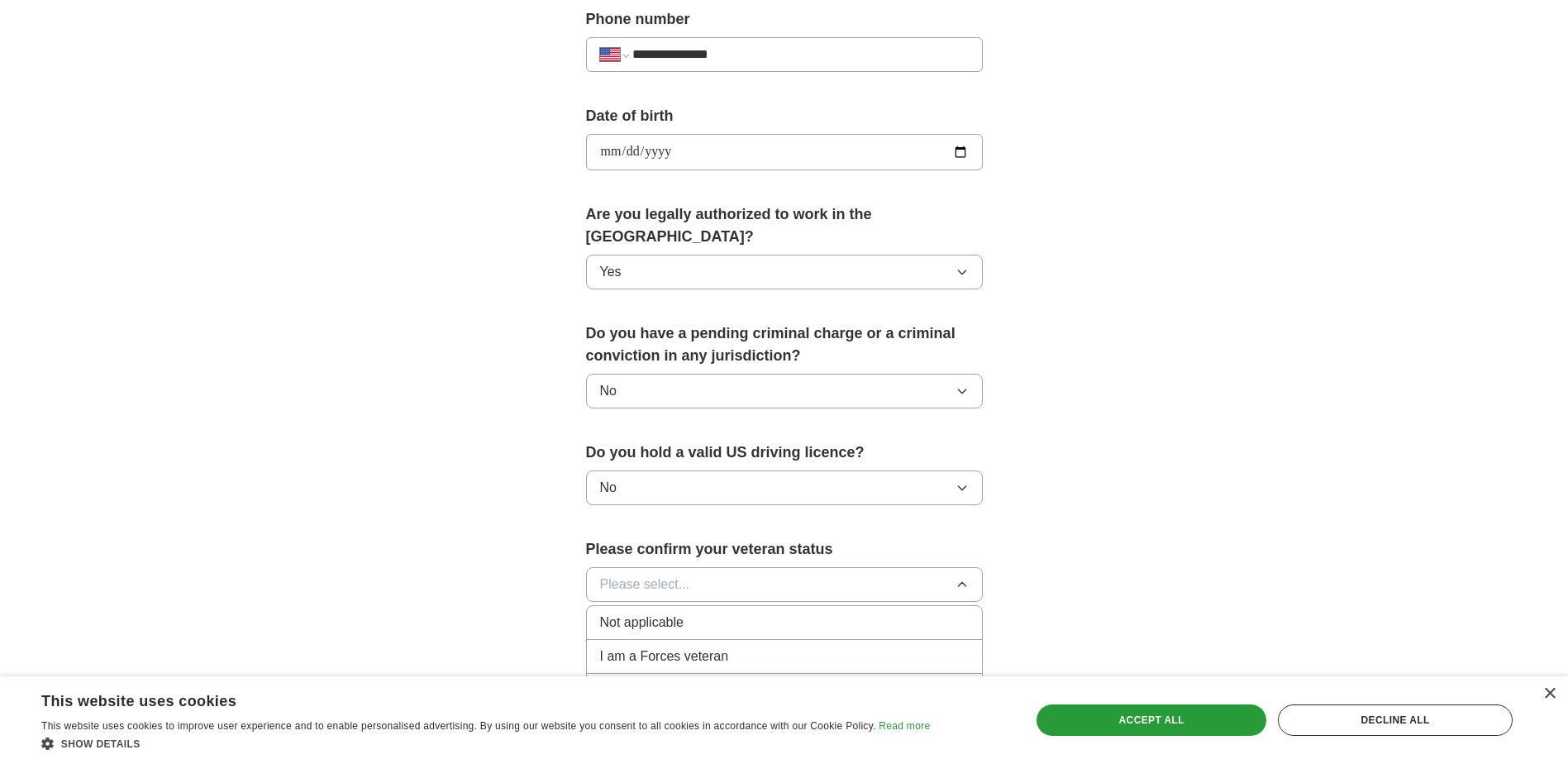
click at [673, 613] on span "Not applicable" at bounding box center [641, 623] width 83 height 20
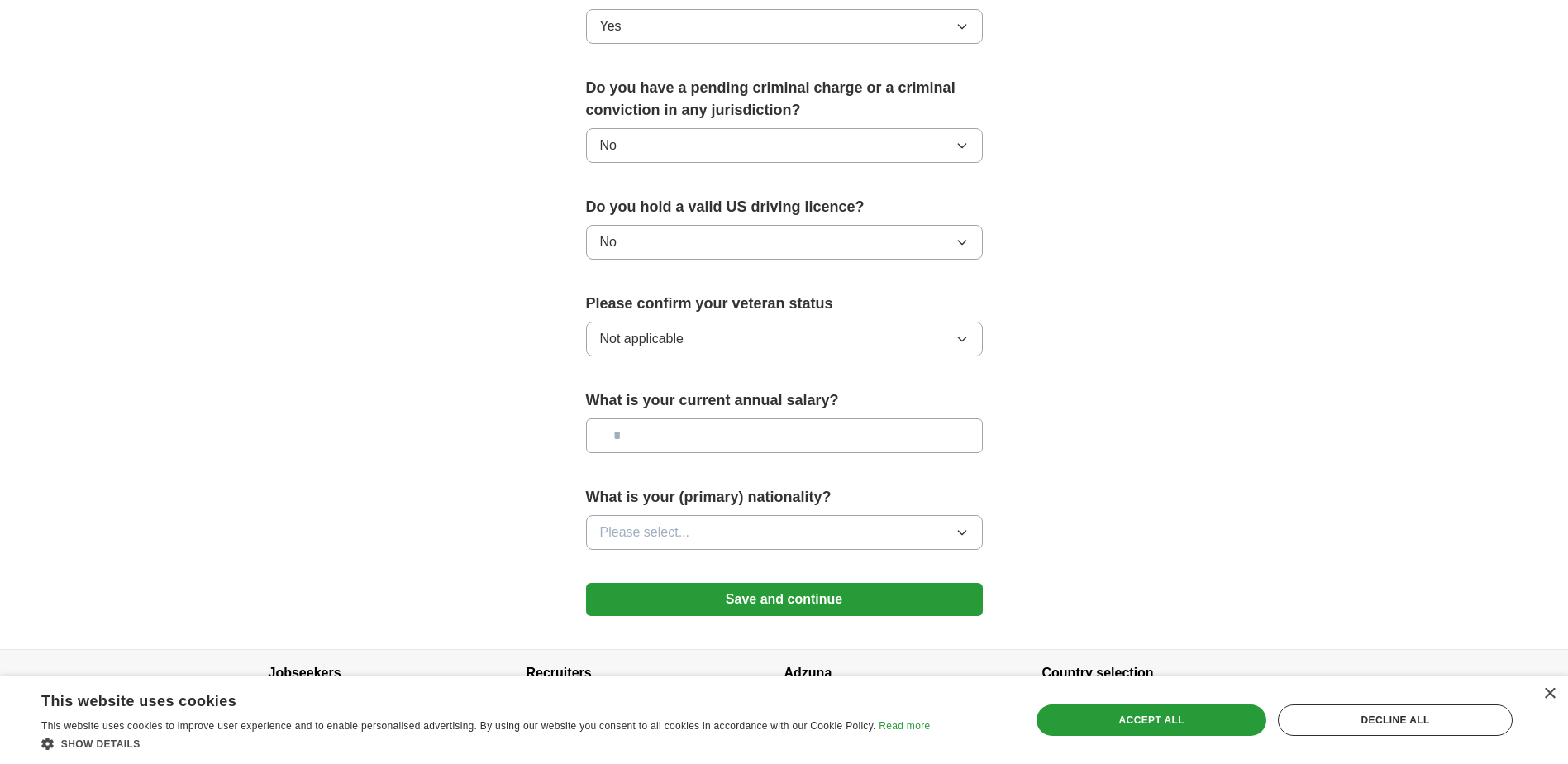
scroll to position [910, 0]
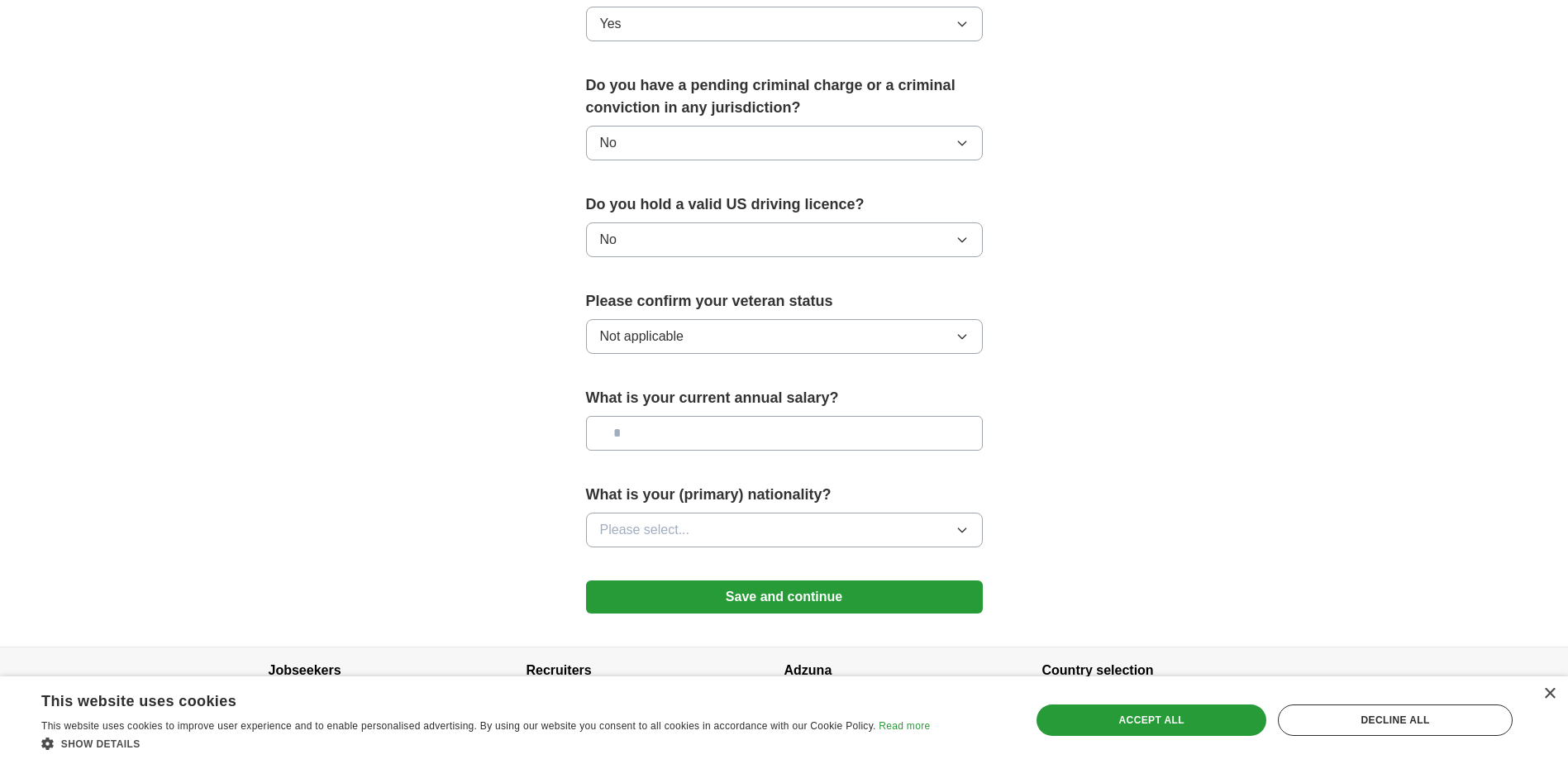
click at [688, 416] on input "text" at bounding box center [784, 433] width 397 height 35
type input "*******"
click at [756, 513] on button "Please select..." at bounding box center [784, 530] width 397 height 35
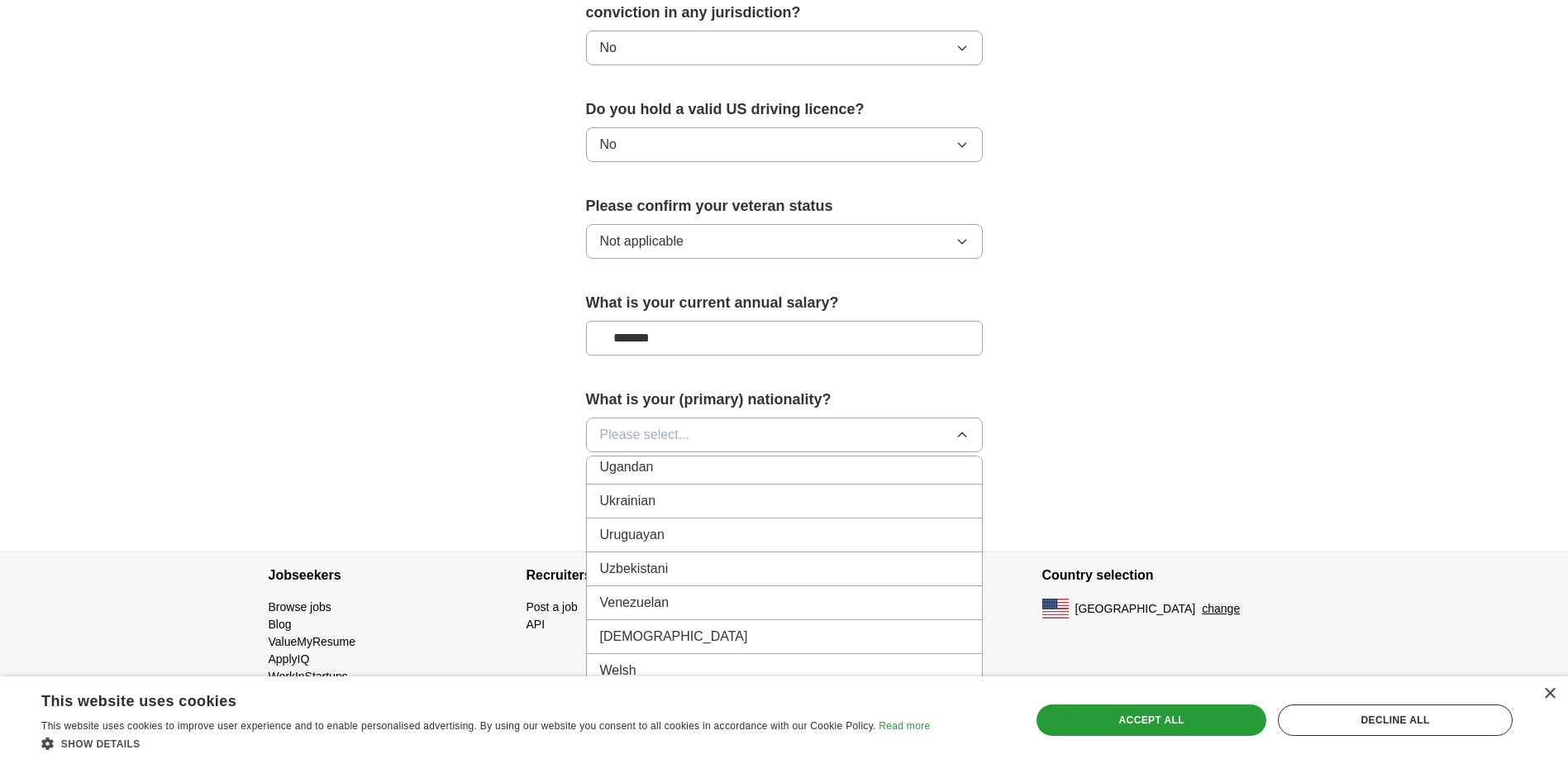
scroll to position [6213, 0]
click at [672, 589] on div "Venezuelan" at bounding box center [784, 598] width 369 height 20
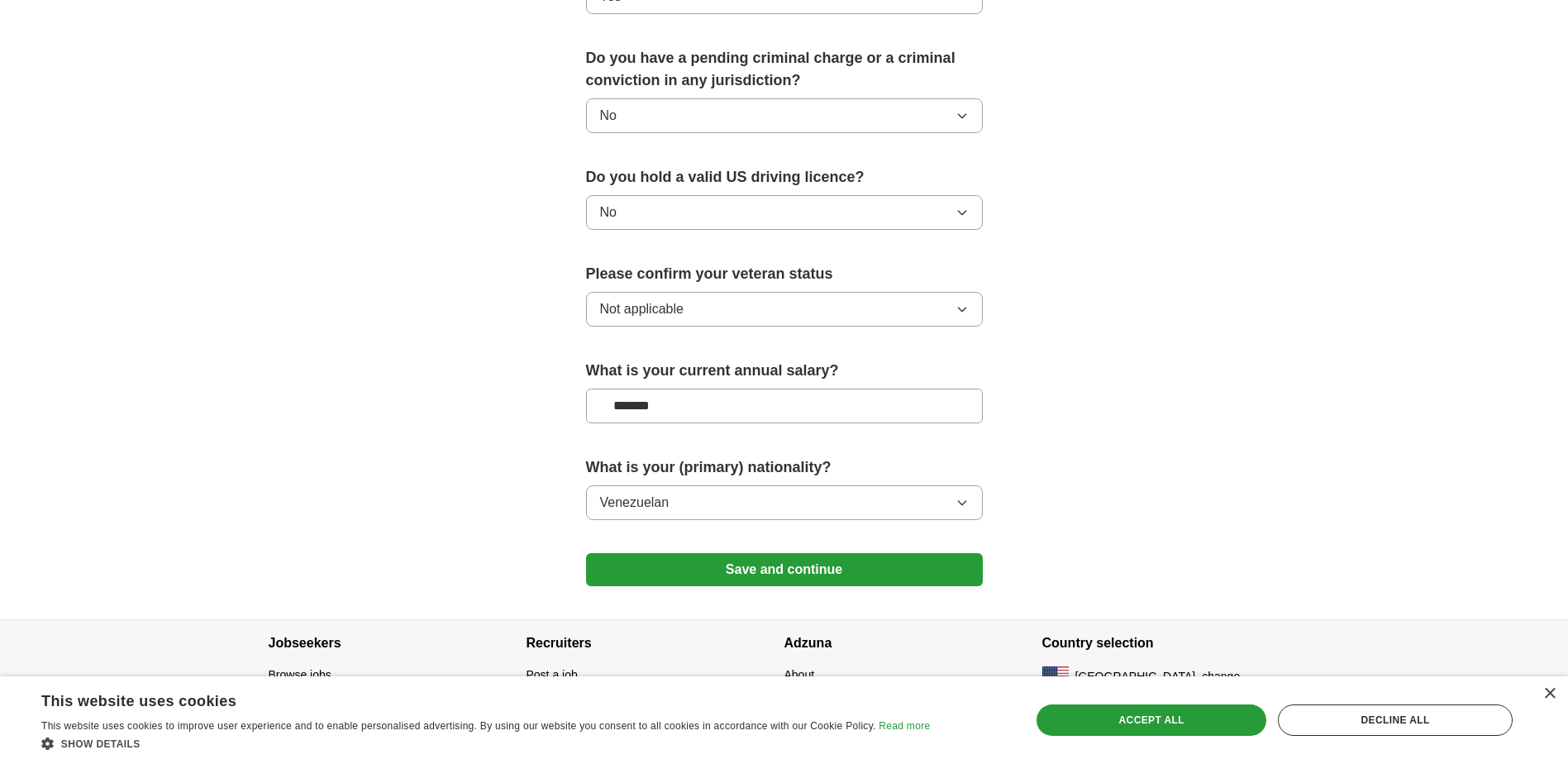
click at [868, 553] on button "Save and continue" at bounding box center [784, 569] width 397 height 33
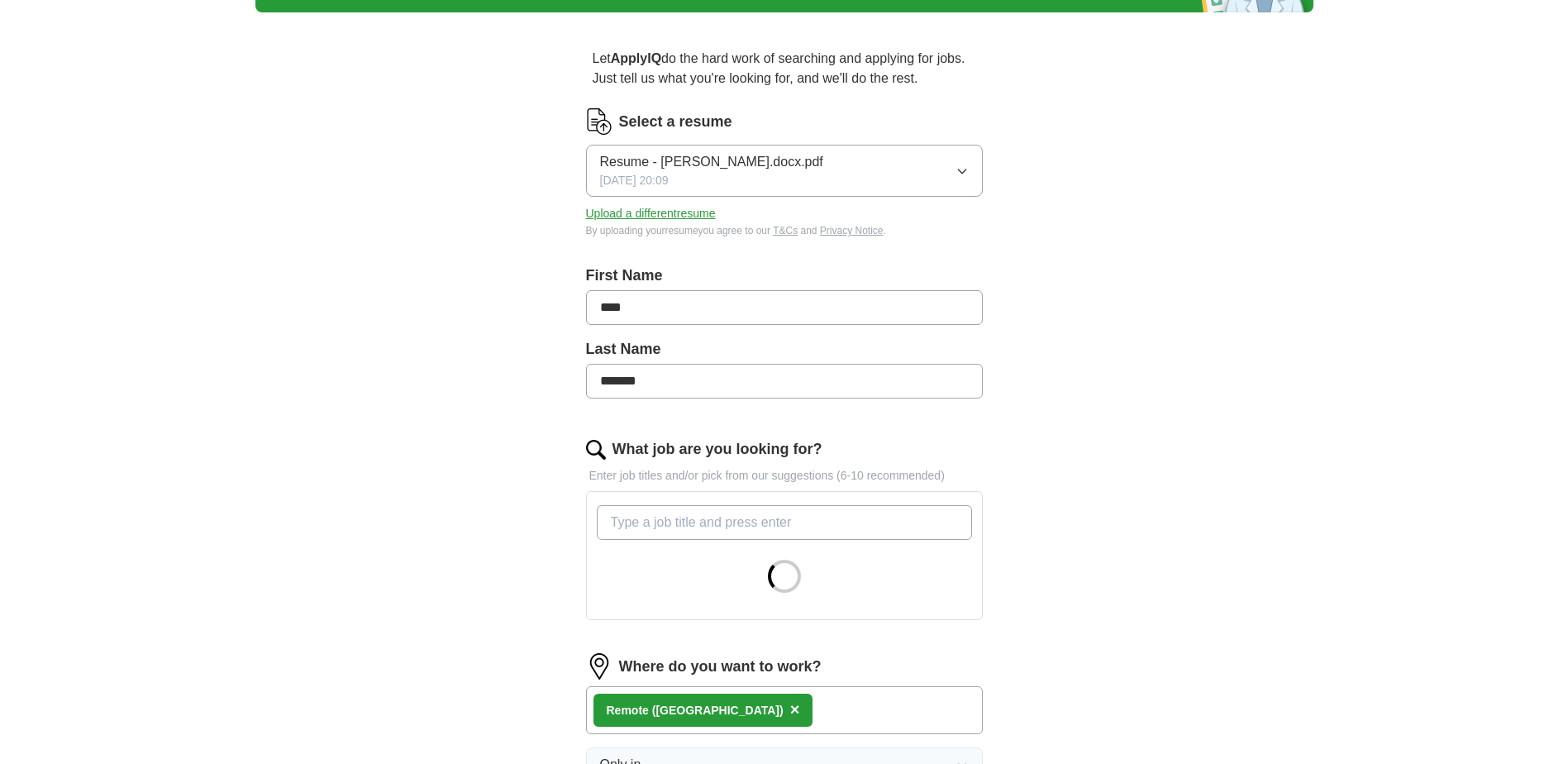
scroll to position [413, 0]
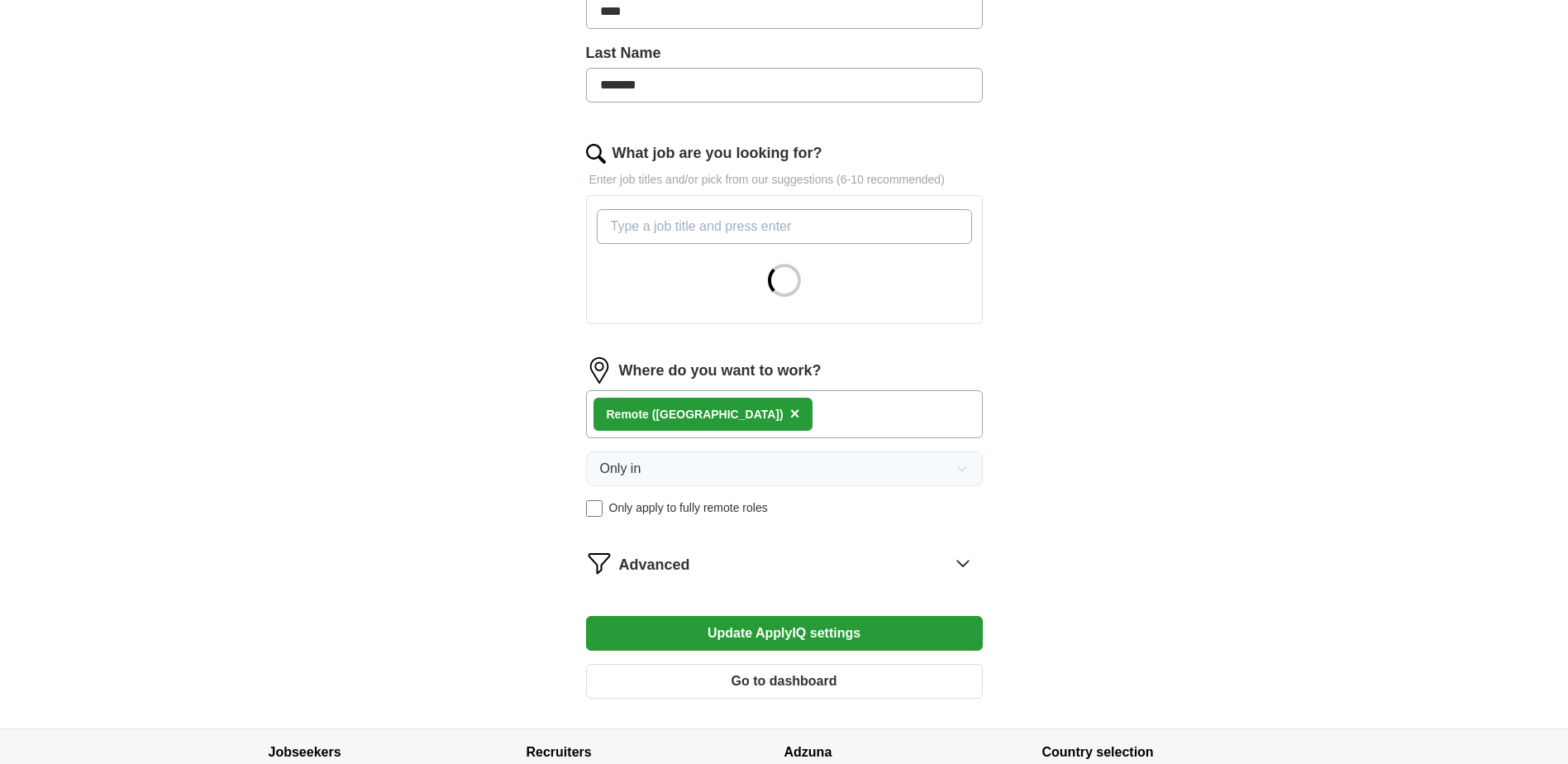
click at [790, 414] on span "×" at bounding box center [794, 413] width 10 height 18
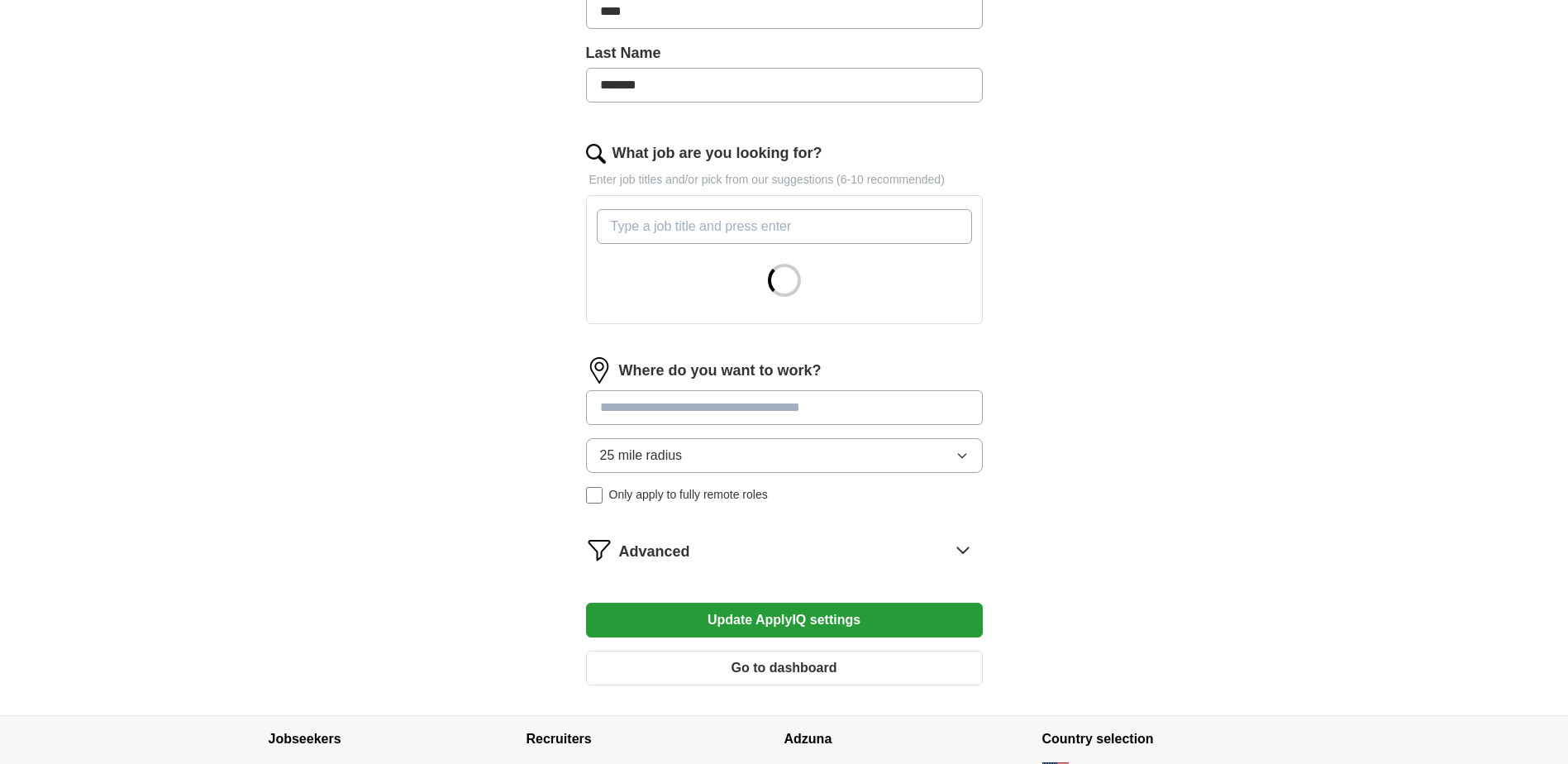
click at [809, 226] on input "What job are you looking for?" at bounding box center [784, 226] width 376 height 35
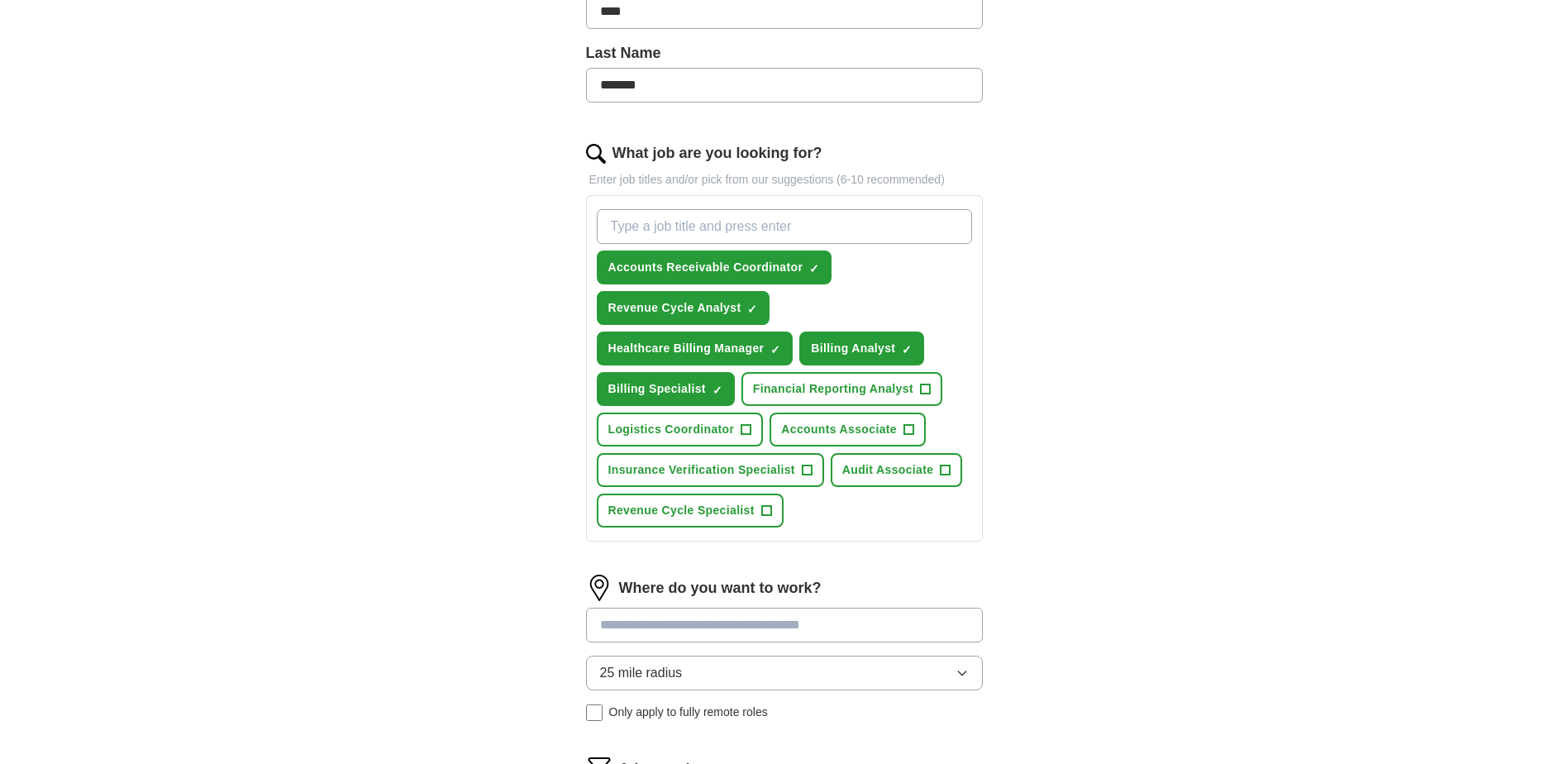
click at [999, 579] on div "Let ApplyIQ do the hard work of searching and applying for jobs. Just tell us w…" at bounding box center [784, 331] width 529 height 1203
click at [824, 622] on input at bounding box center [784, 624] width 397 height 35
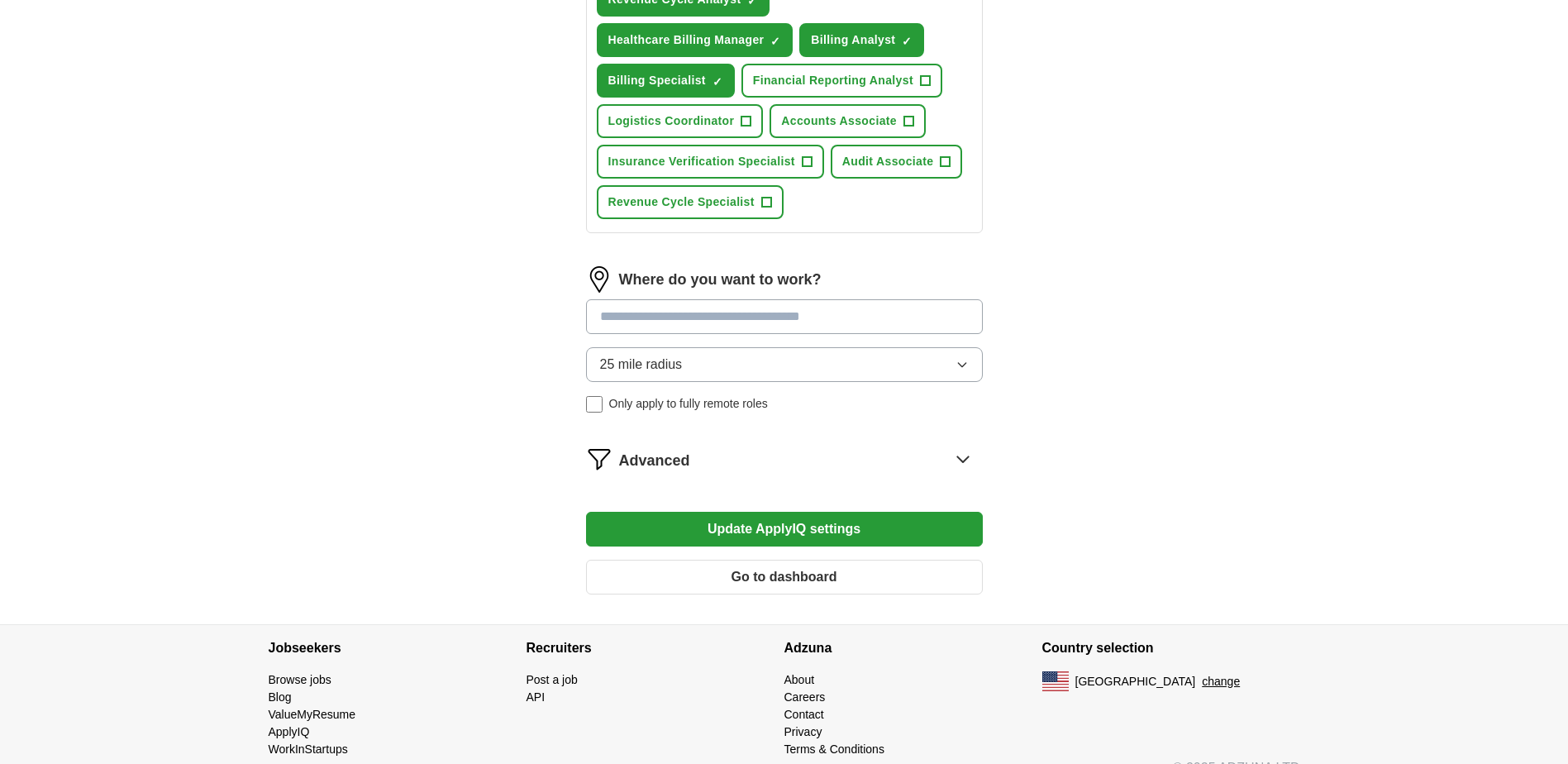
scroll to position [749, 0]
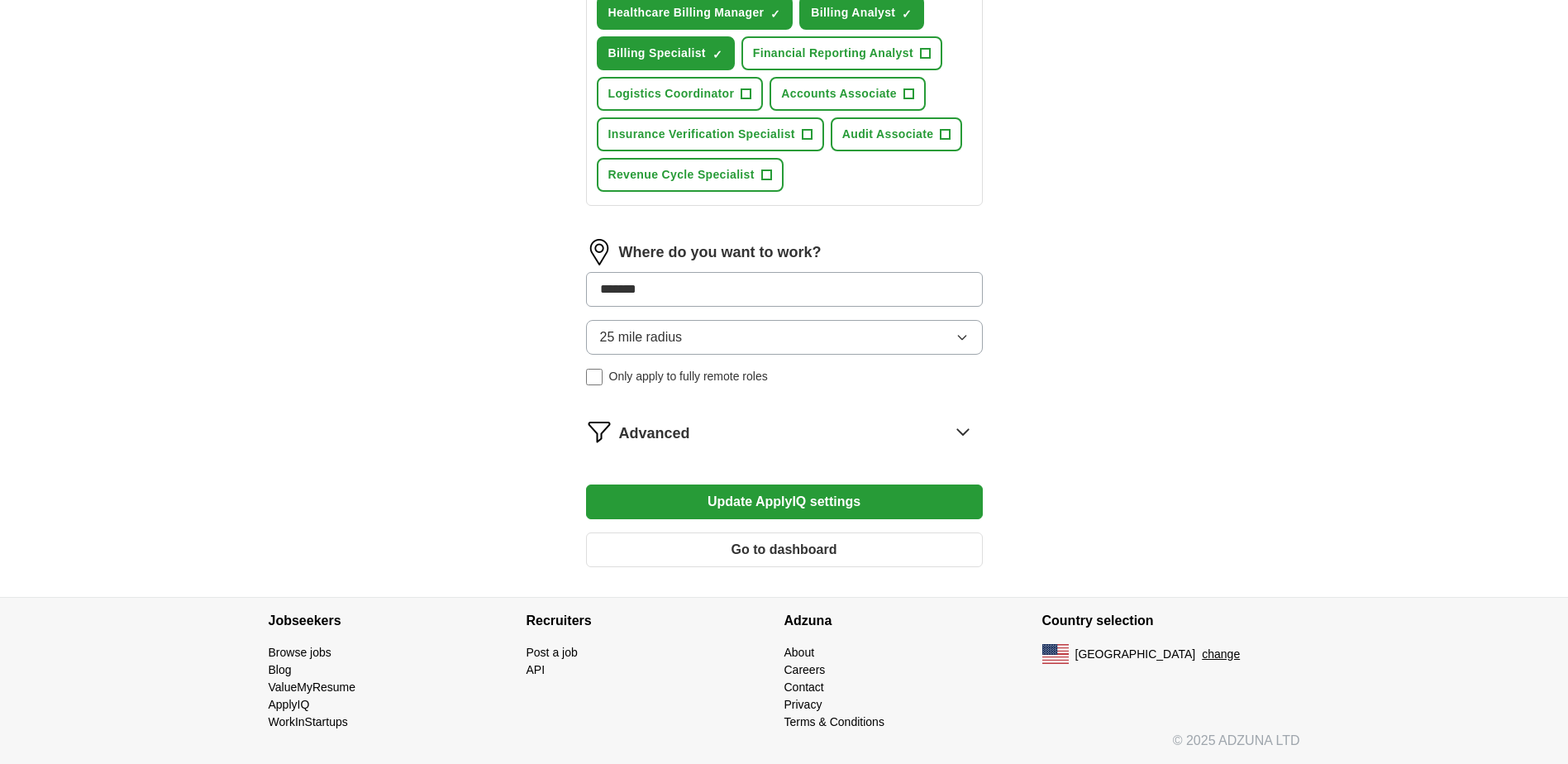
type input "********"
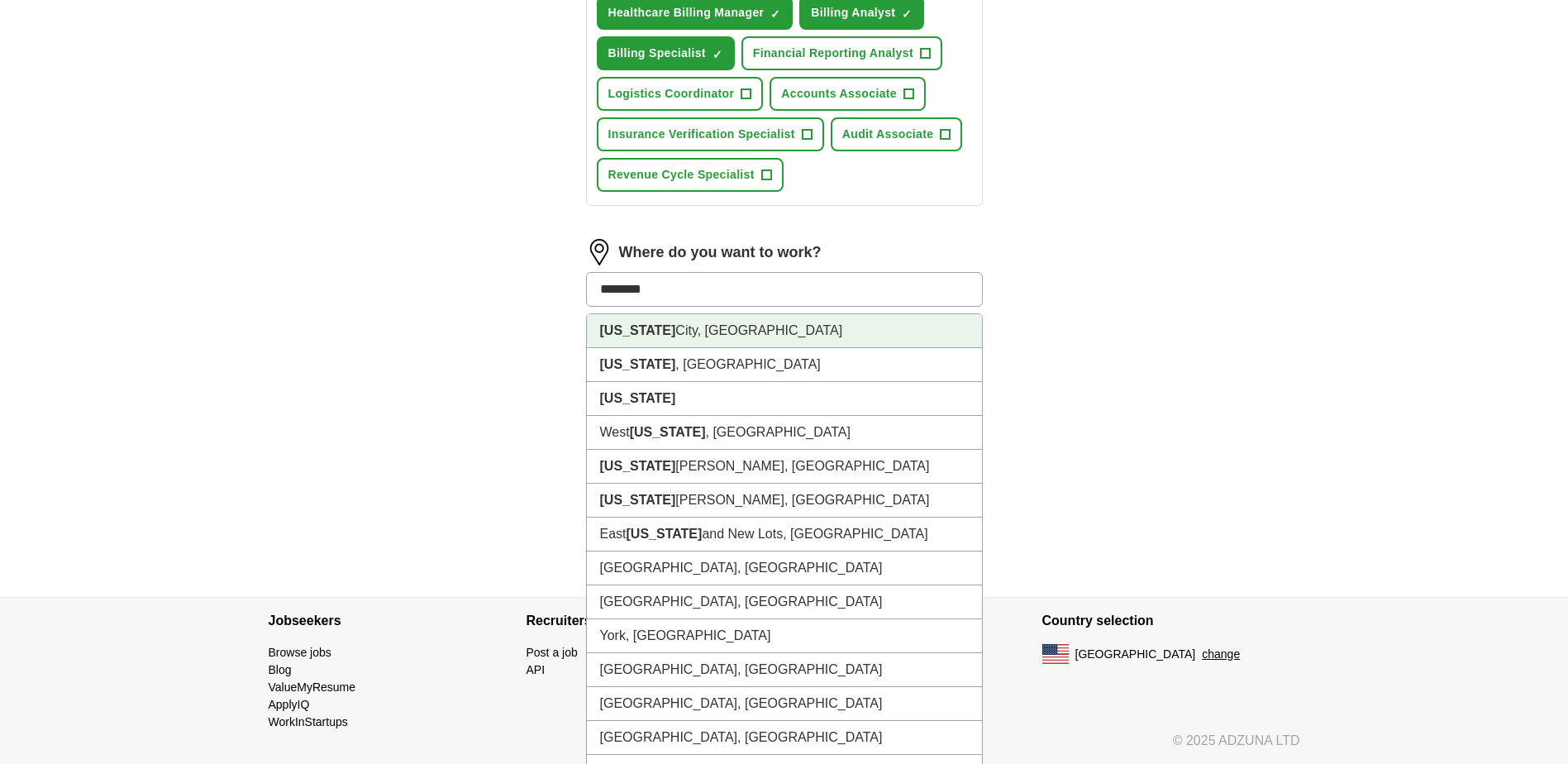
click at [756, 325] on li "New York City, NY" at bounding box center [784, 331] width 395 height 34
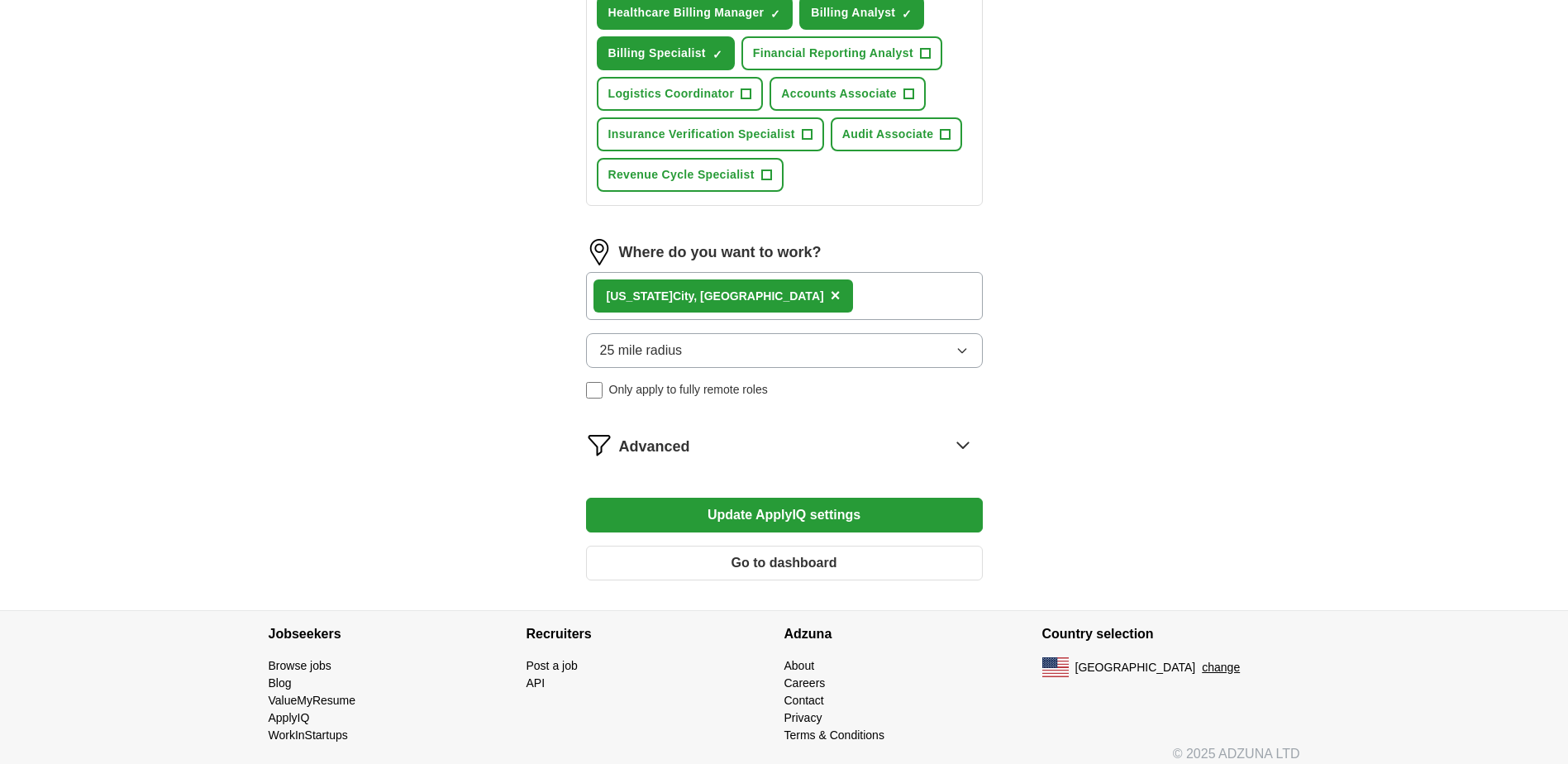
click at [741, 346] on button "25 mile radius" at bounding box center [784, 350] width 397 height 35
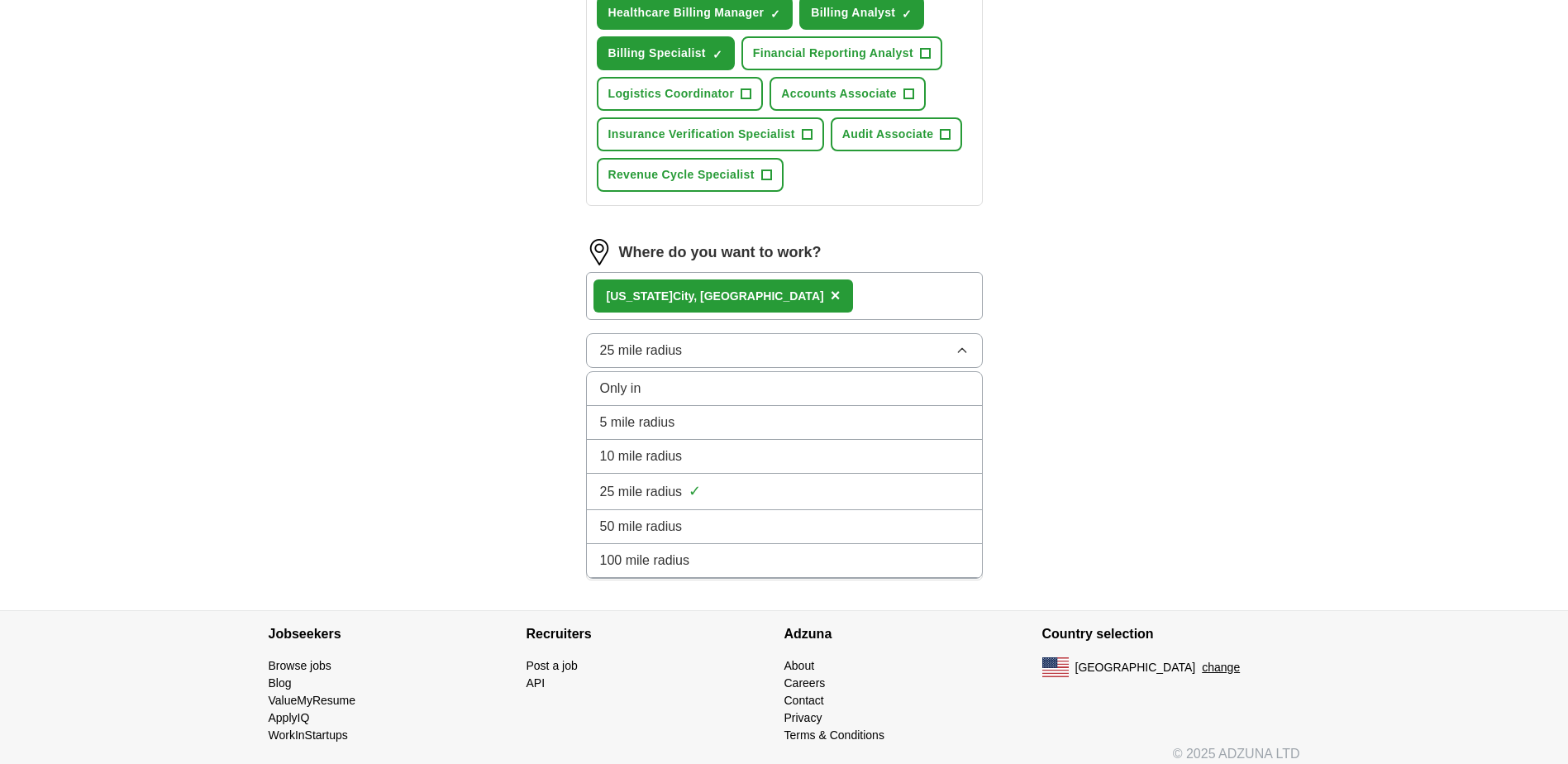
click at [671, 444] on li "10 mile radius" at bounding box center [784, 457] width 395 height 34
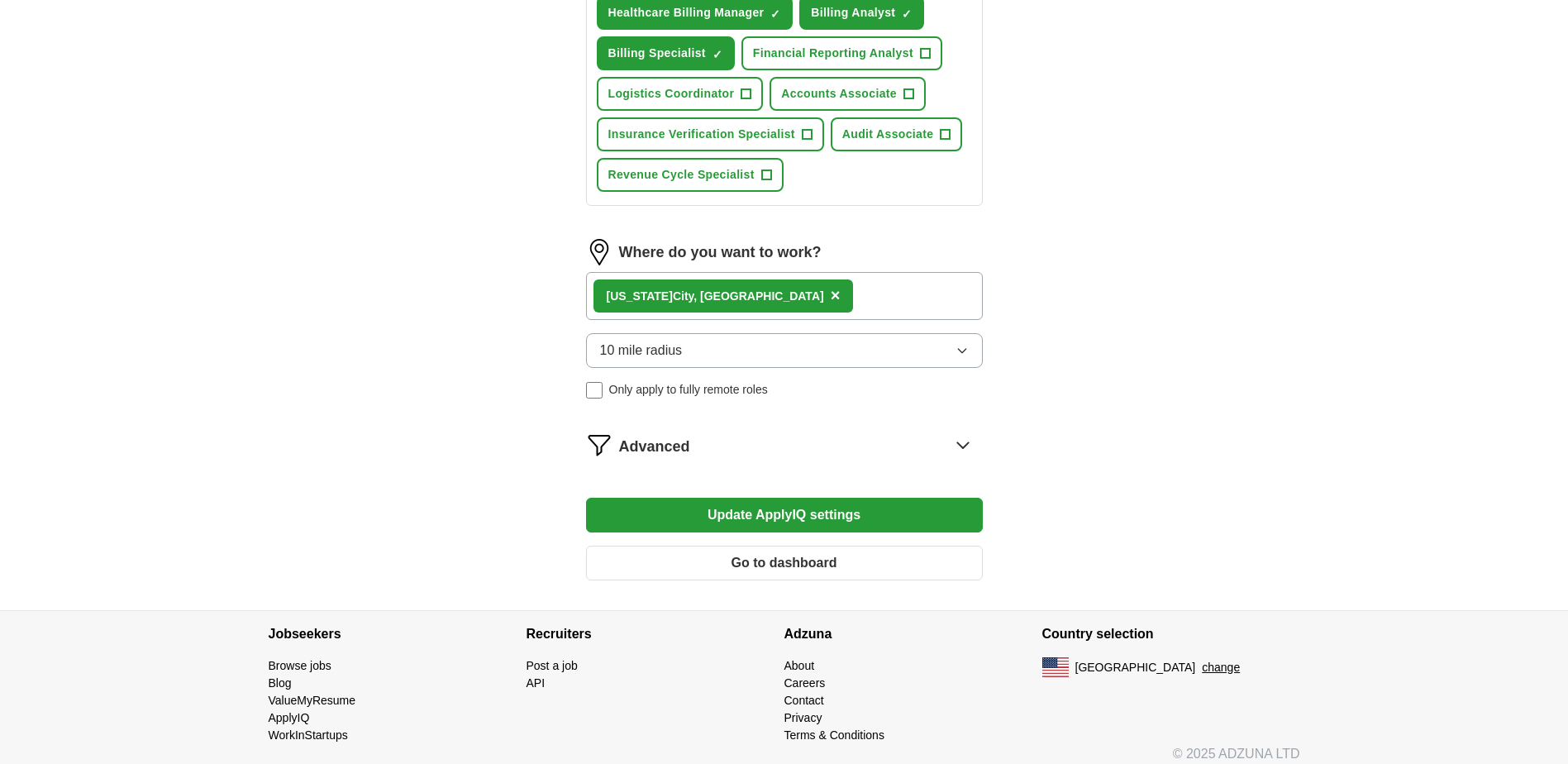
click at [767, 505] on button "Update ApplyIQ settings" at bounding box center [784, 514] width 397 height 35
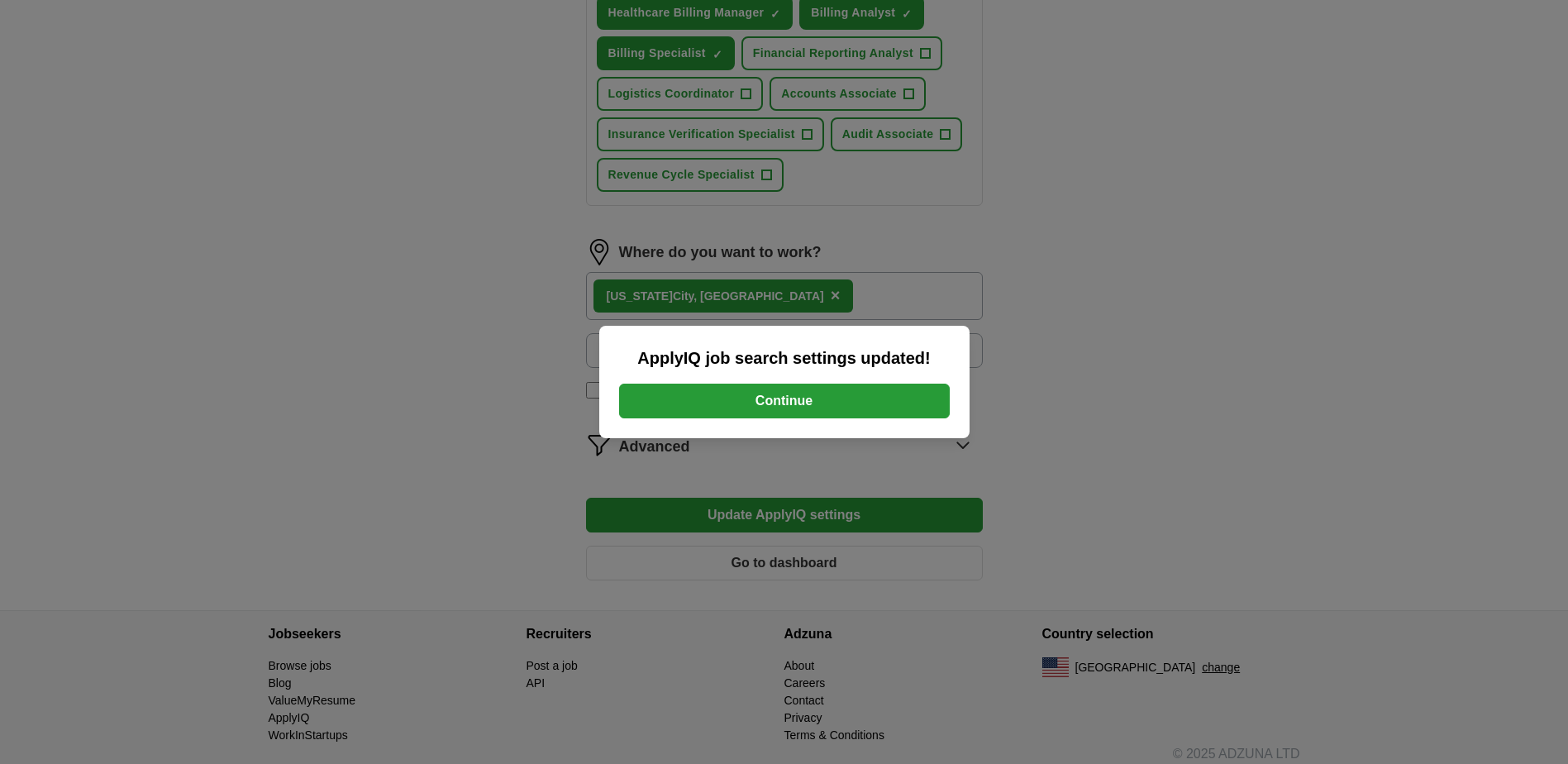
click at [828, 409] on button "Continue" at bounding box center [784, 401] width 331 height 35
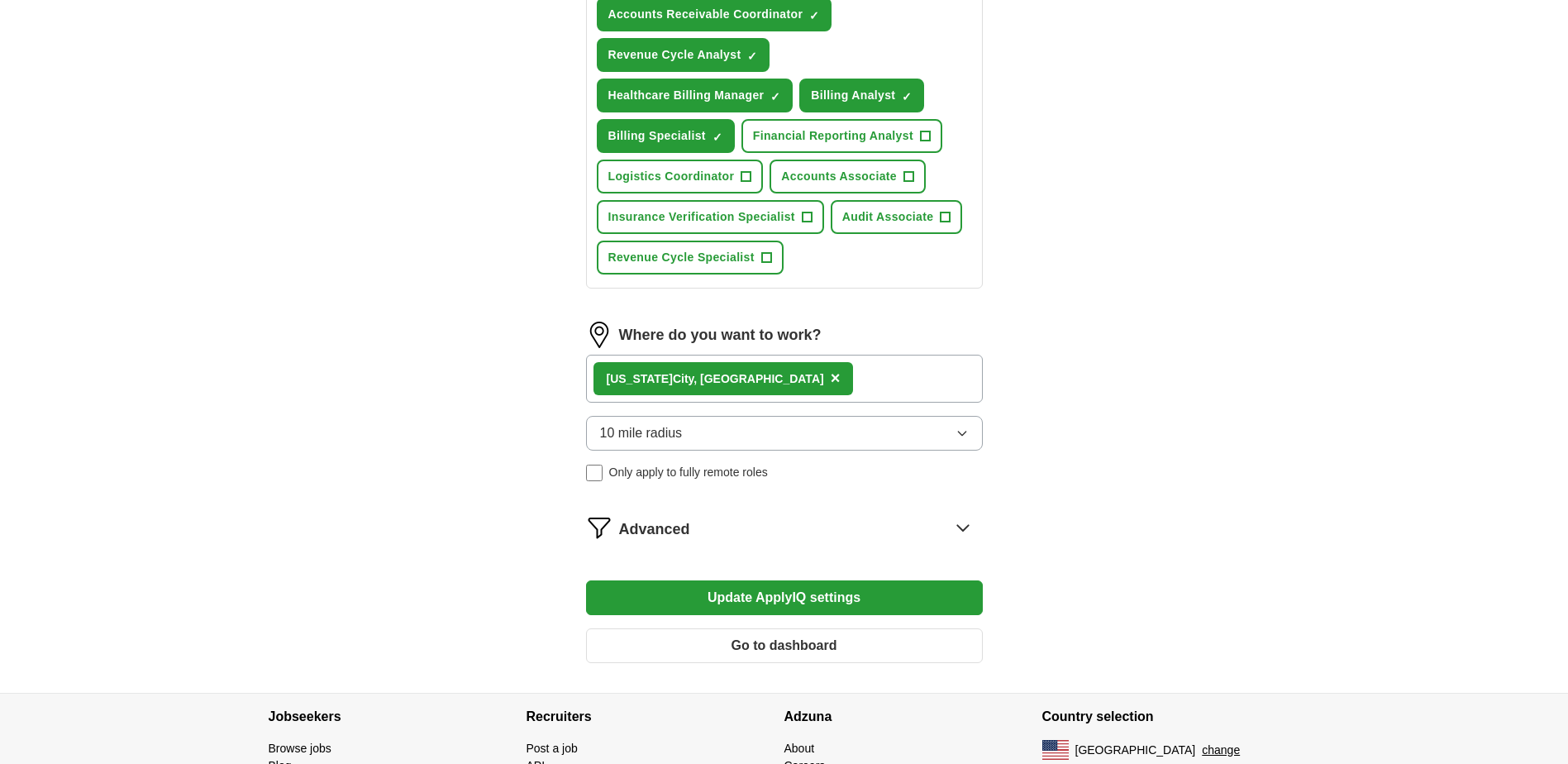
scroll to position [618, 0]
